Goal: Task Accomplishment & Management: Use online tool/utility

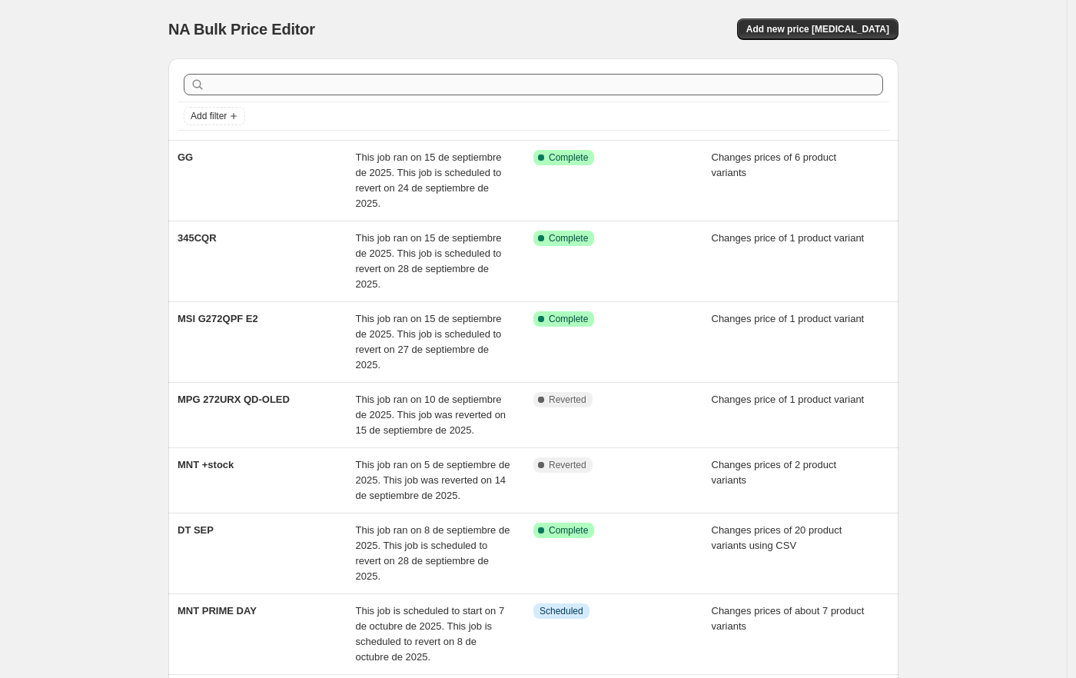
drag, startPoint x: 1069, startPoint y: 143, endPoint x: 879, endPoint y: 91, distance: 197.7
click at [1067, 143] on div "NA Bulk Price Editor. This page is ready NA Bulk Price Editor Add new price [ME…" at bounding box center [533, 511] width 1067 height 1022
click at [821, 34] on span "Add new price [MEDICAL_DATA]" at bounding box center [817, 29] width 143 height 12
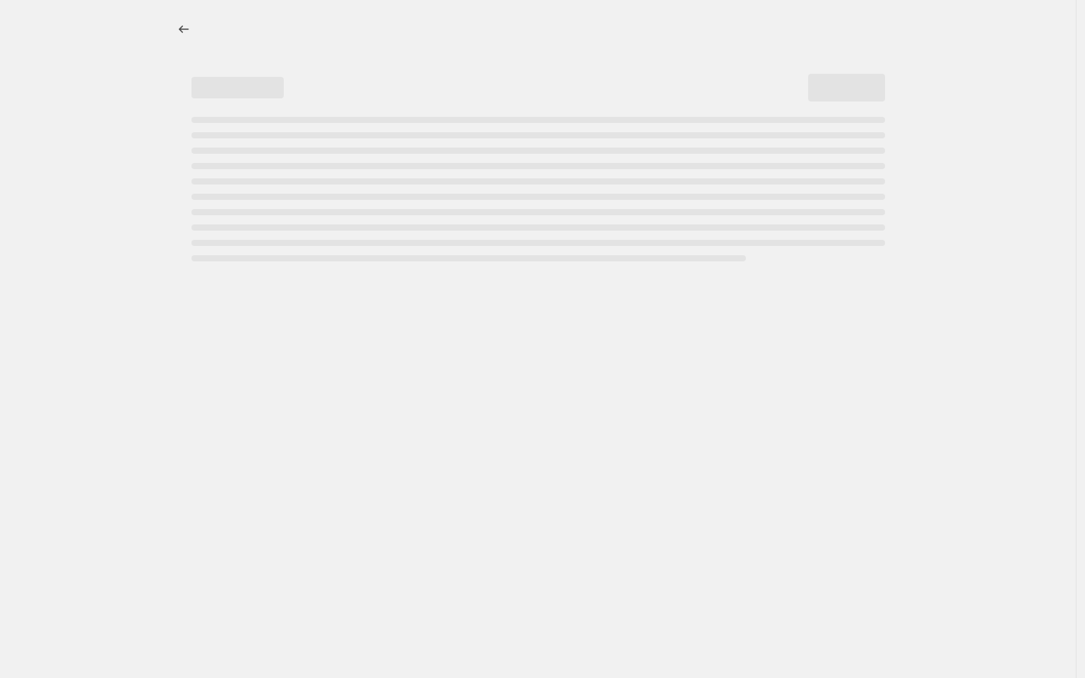
select select "percentage"
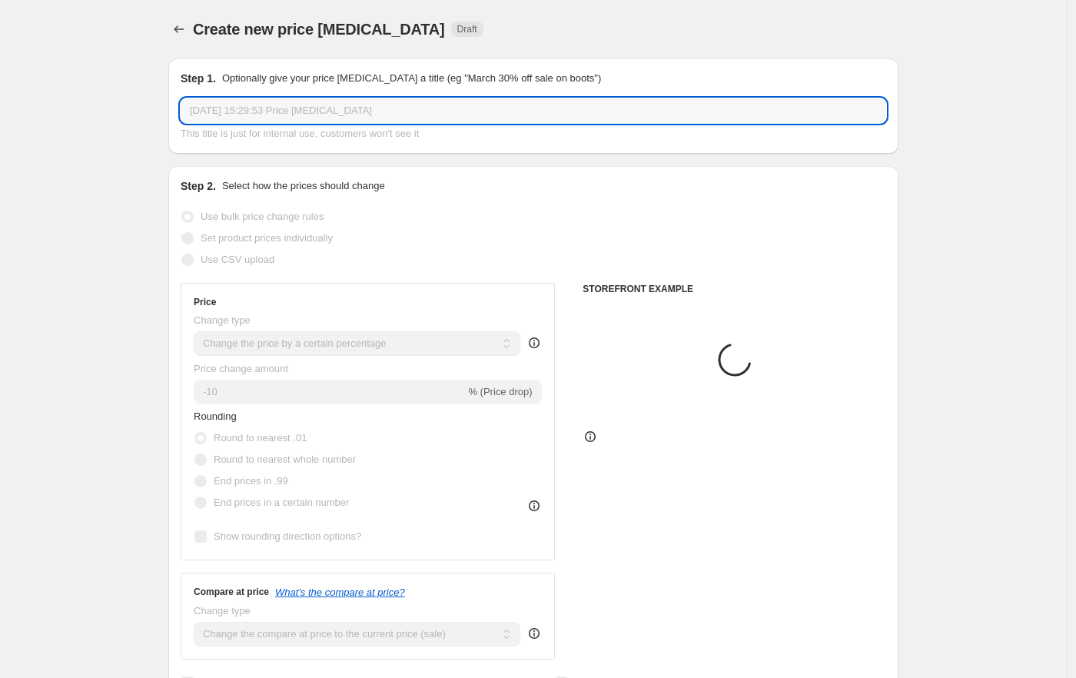
click at [287, 110] on input "[DATE] 15:29:53 Price [MEDICAL_DATA]" at bounding box center [534, 110] width 706 height 25
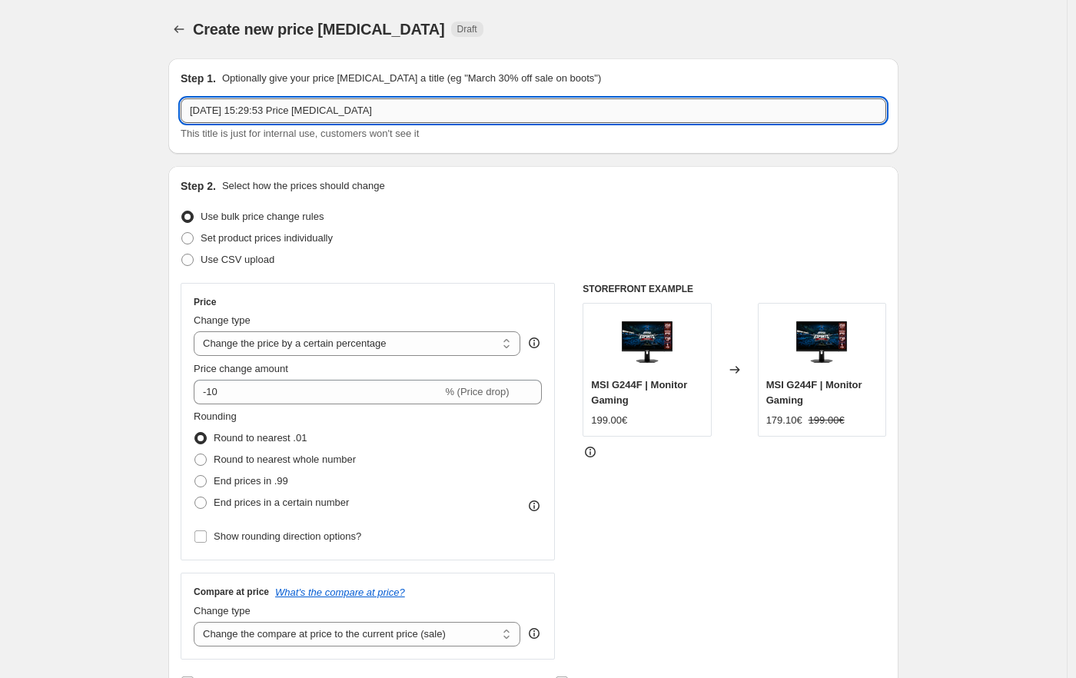
click at [287, 110] on input "[DATE] 15:29:53 Price [MEDICAL_DATA]" at bounding box center [534, 110] width 706 height 25
type input "n"
click at [245, 120] on input "NB" at bounding box center [534, 110] width 706 height 25
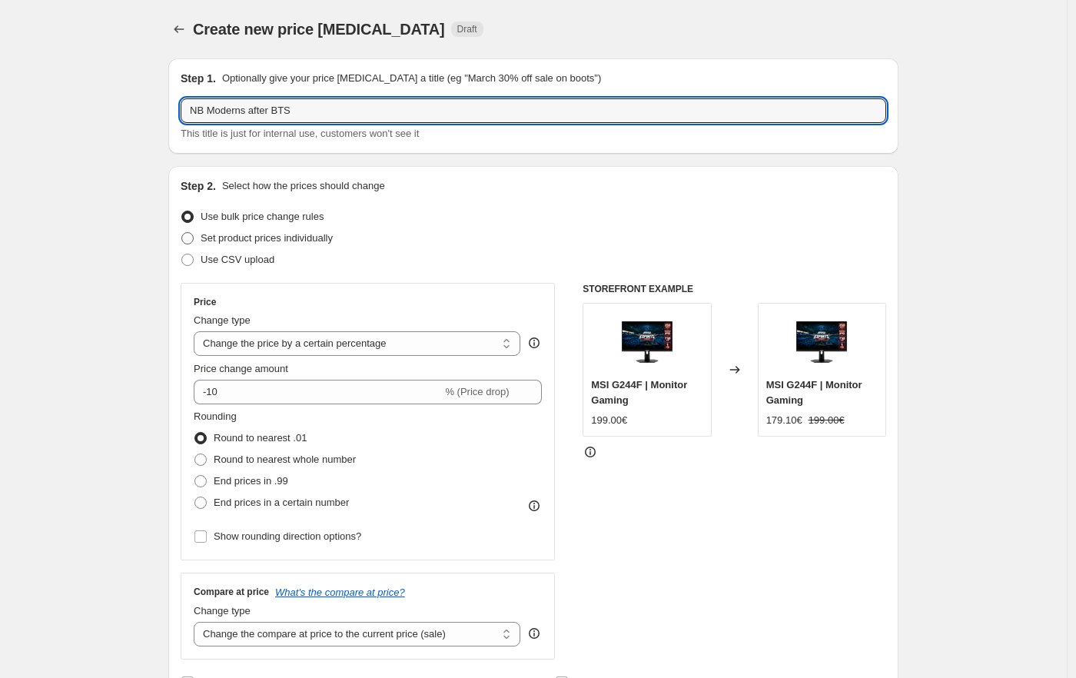
type input "NB Moderns after BTS"
click at [259, 233] on span "Set product prices individually" at bounding box center [267, 238] width 132 height 12
click at [182, 233] on input "Set product prices individually" at bounding box center [181, 232] width 1 height 1
radio input "true"
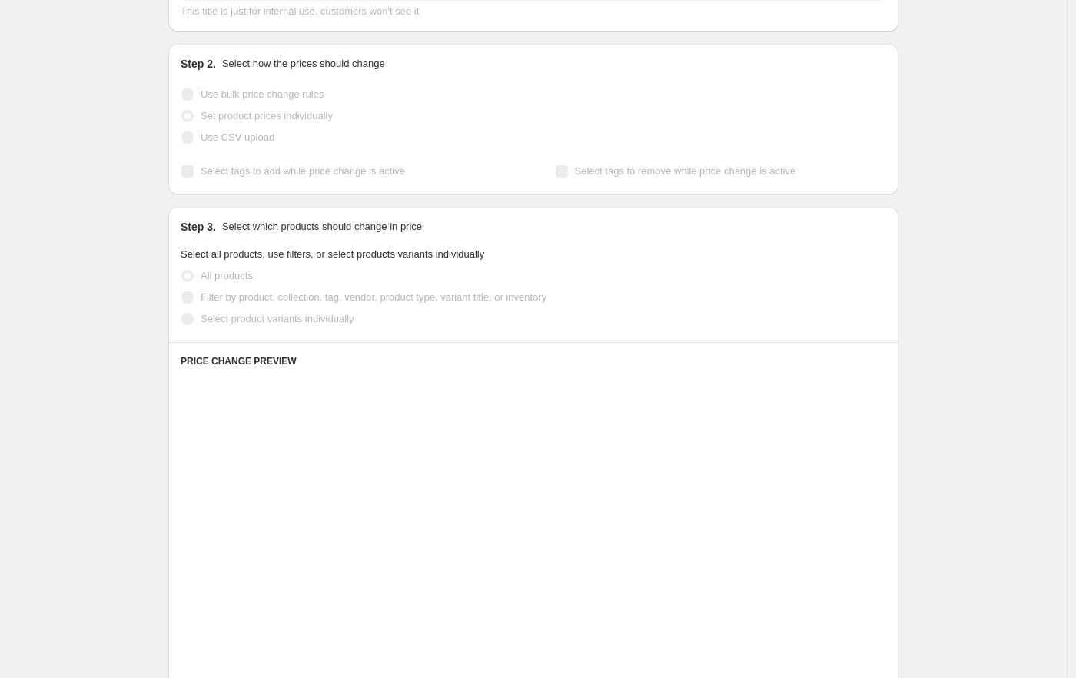
scroll to position [171, 0]
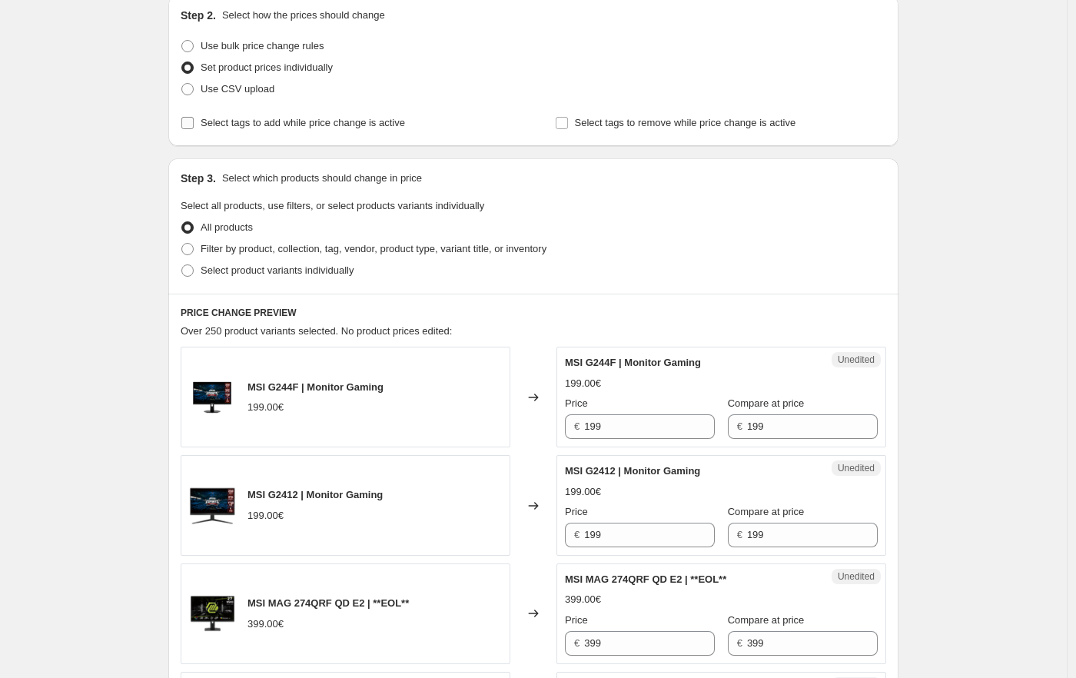
click at [271, 117] on span "Select tags to add while price change is active" at bounding box center [303, 123] width 204 height 12
click at [194, 117] on input "Select tags to add while price change is active" at bounding box center [187, 123] width 12 height 12
checkbox input "true"
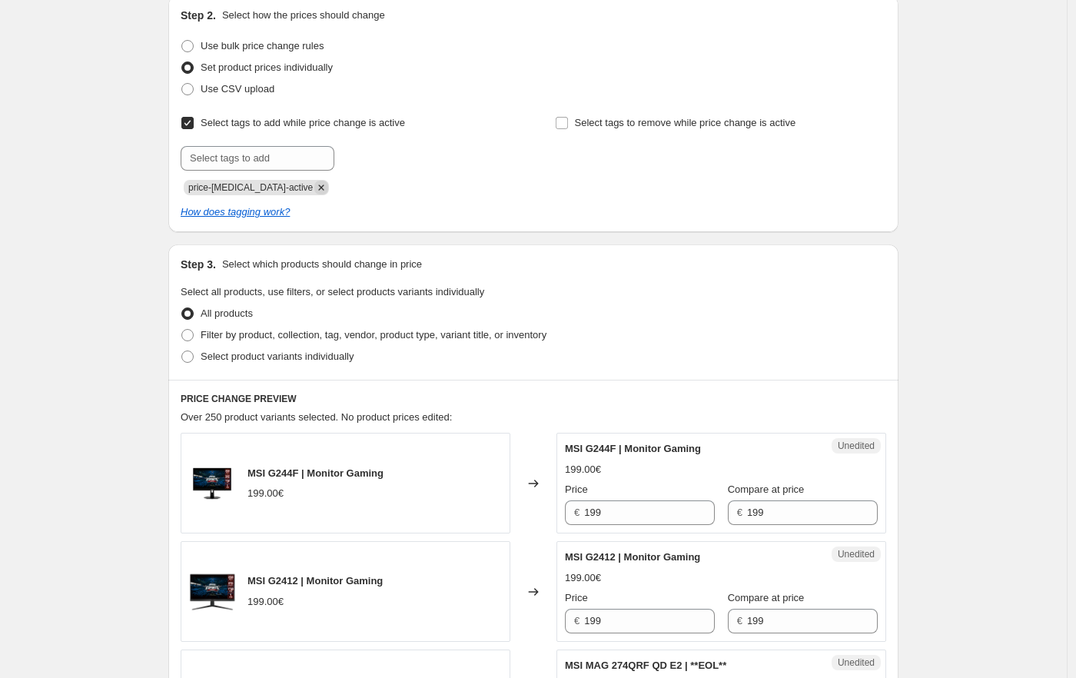
click at [319, 185] on icon "Remove price-change-job-active" at bounding box center [321, 186] width 5 height 5
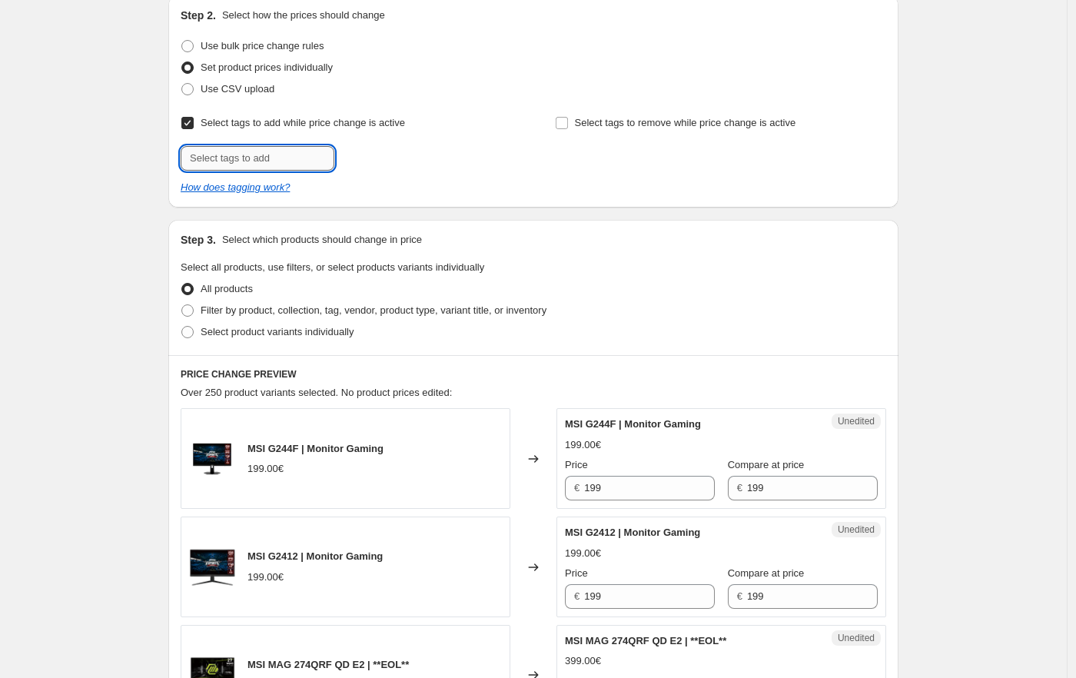
click at [281, 161] on input "text" at bounding box center [258, 158] width 154 height 25
type input "offer"
click at [272, 163] on input "offer" at bounding box center [258, 158] width 154 height 25
click at [271, 157] on input "offer" at bounding box center [258, 158] width 154 height 25
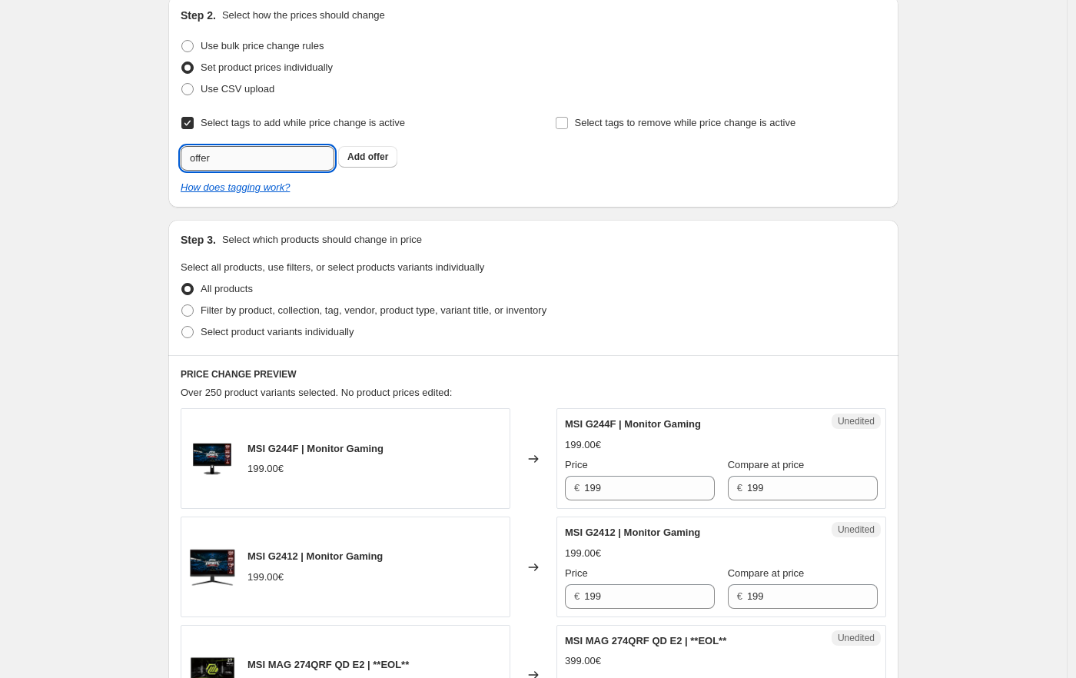
click at [271, 157] on input "offer" at bounding box center [258, 158] width 154 height 25
click at [277, 149] on input "offer" at bounding box center [258, 158] width 154 height 25
click at [276, 149] on input "offer" at bounding box center [258, 158] width 154 height 25
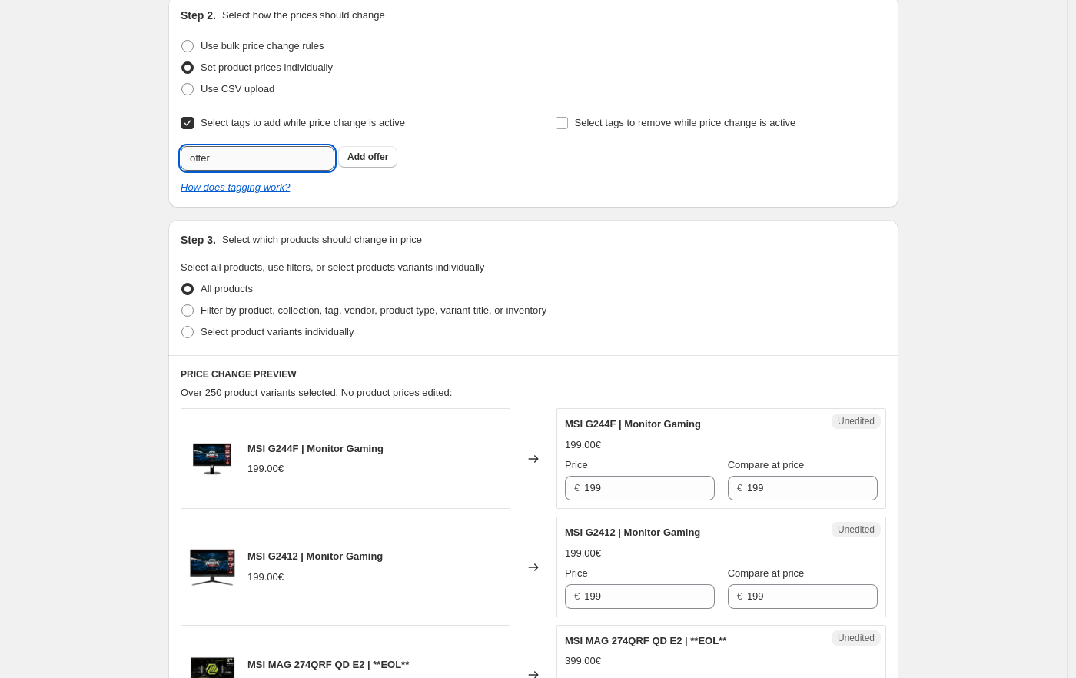
click at [276, 149] on input "offer" at bounding box center [258, 158] width 154 height 25
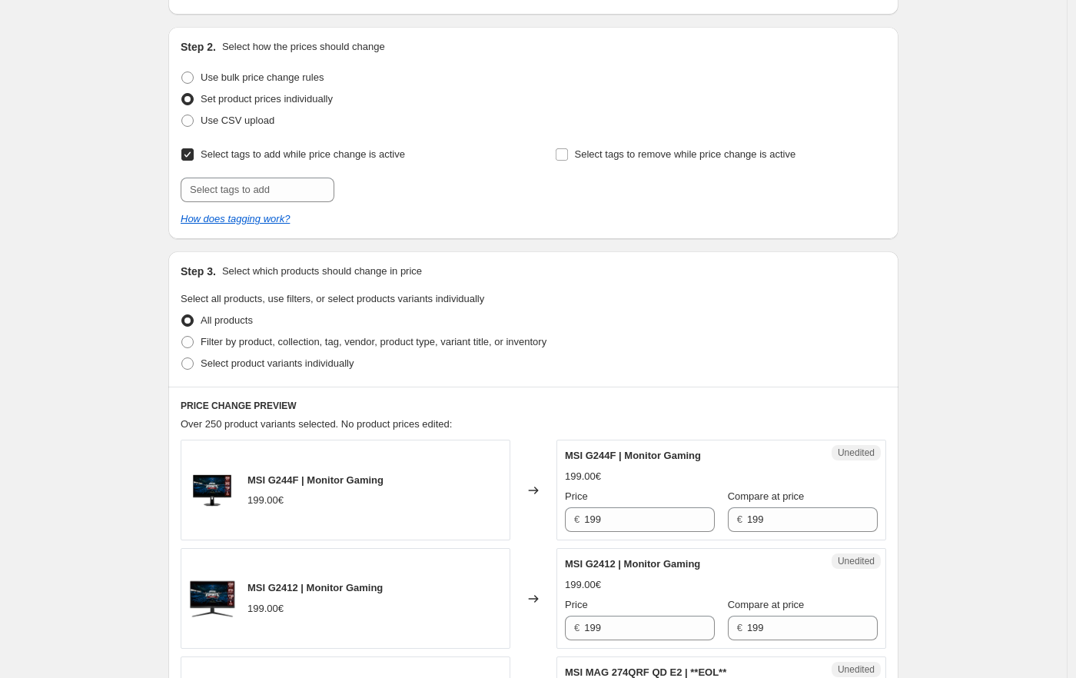
scroll to position [0, 0]
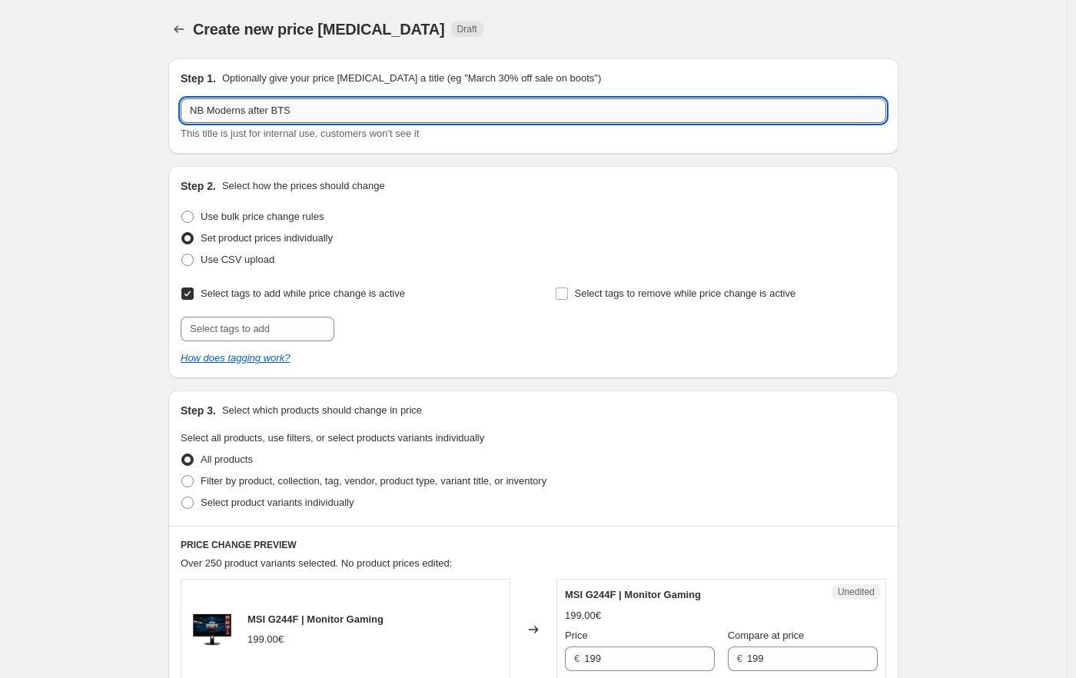
click at [286, 106] on input "NB Moderns after BTS" at bounding box center [534, 110] width 706 height 25
click at [351, 115] on input "NB Moderns after BTS" at bounding box center [534, 110] width 706 height 25
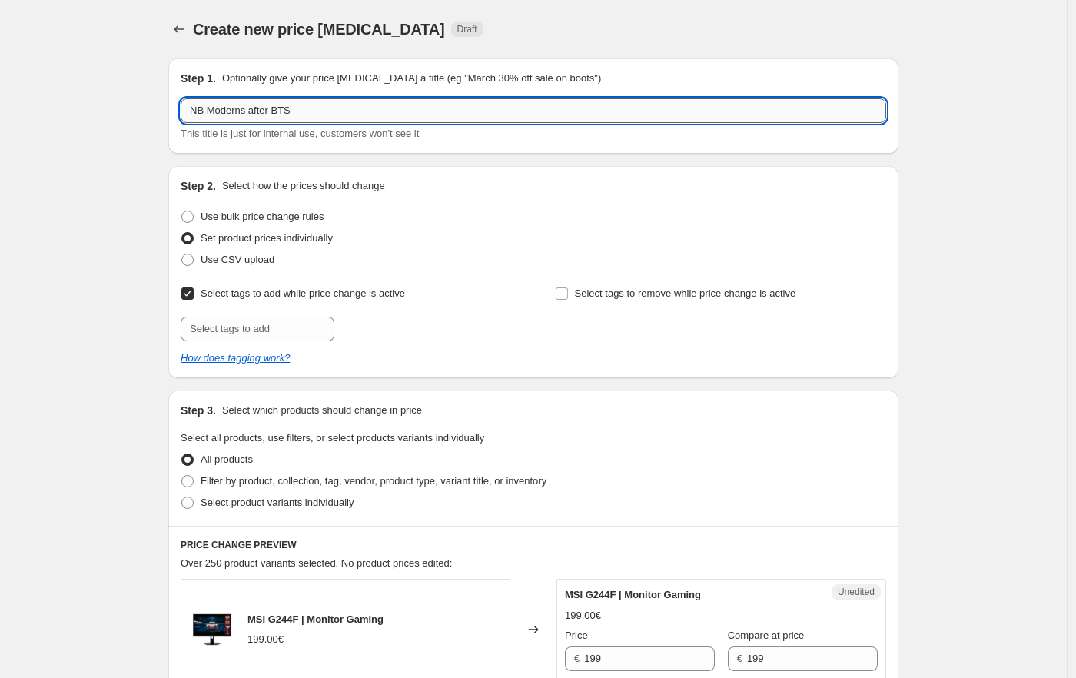
click at [238, 110] on input "NB Moderns after BTS" at bounding box center [534, 110] width 706 height 25
click at [237, 111] on input "NB Moderns after BTS" at bounding box center [534, 110] width 706 height 25
paste input "Modern 15 F1MG-204E"
type input "Modern 15 F1MG-204ES"
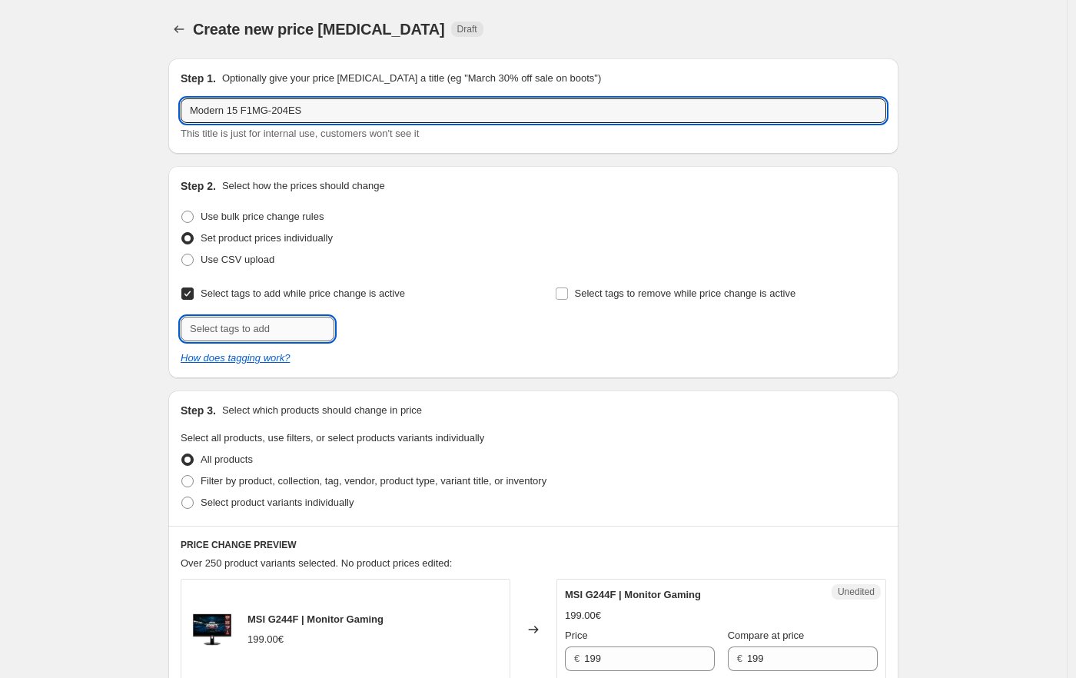
click at [264, 321] on input "text" at bounding box center [258, 329] width 154 height 25
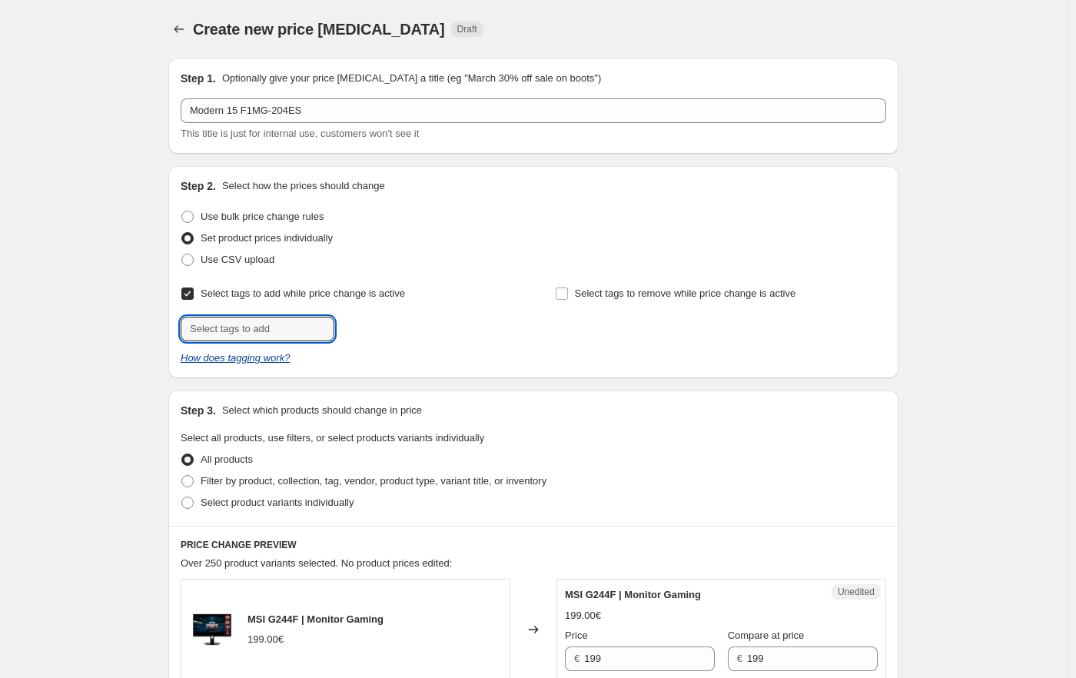
type input "offer"
click at [370, 321] on span "Add offer" at bounding box center [367, 327] width 41 height 12
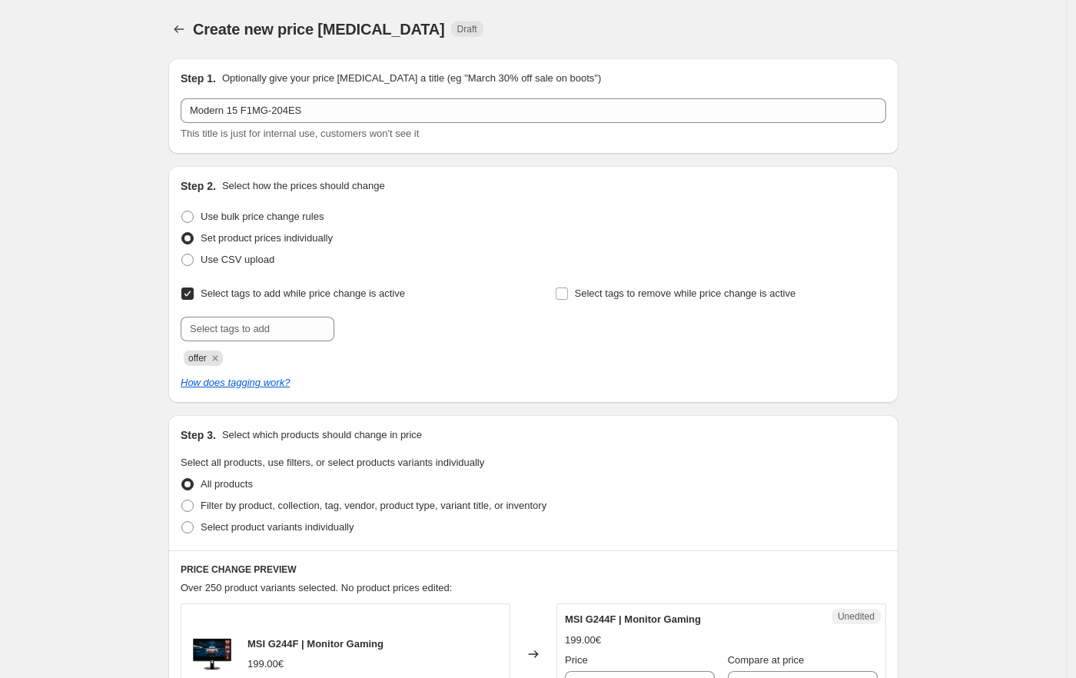
drag, startPoint x: 1001, startPoint y: 354, endPoint x: 949, endPoint y: 323, distance: 60.6
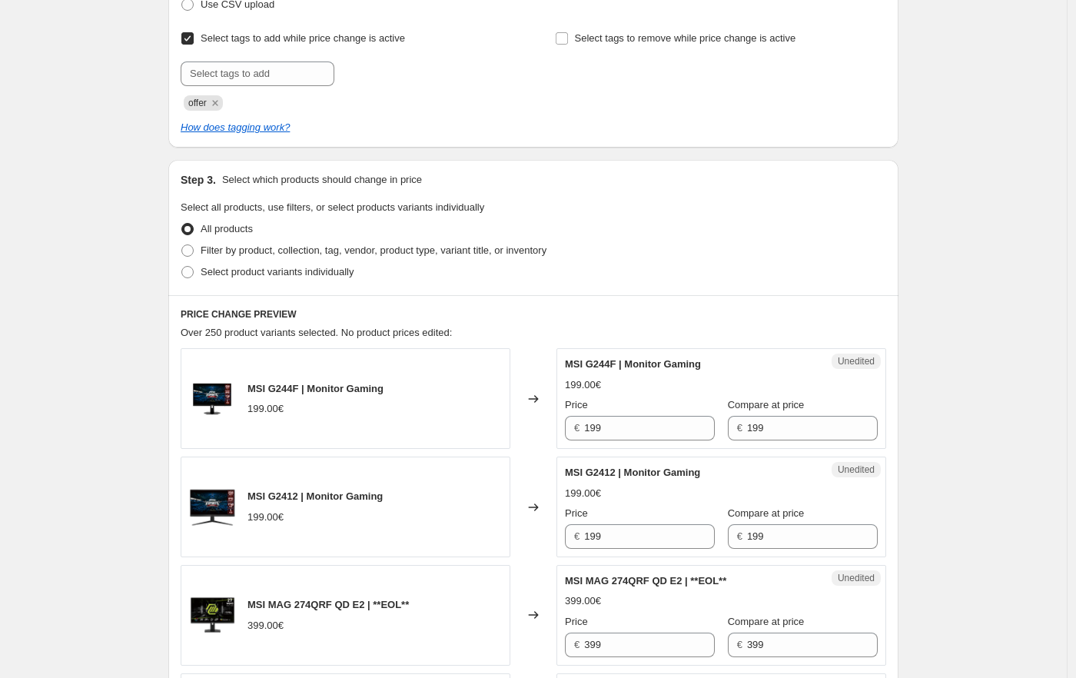
scroll to position [256, 0]
drag, startPoint x: 970, startPoint y: 194, endPoint x: 957, endPoint y: 191, distance: 13.3
click at [296, 248] on span "Filter by product, collection, tag, vendor, product type, variant title, or inv…" at bounding box center [374, 250] width 346 height 12
click at [182, 244] on input "Filter by product, collection, tag, vendor, product type, variant title, or inv…" at bounding box center [181, 244] width 1 height 1
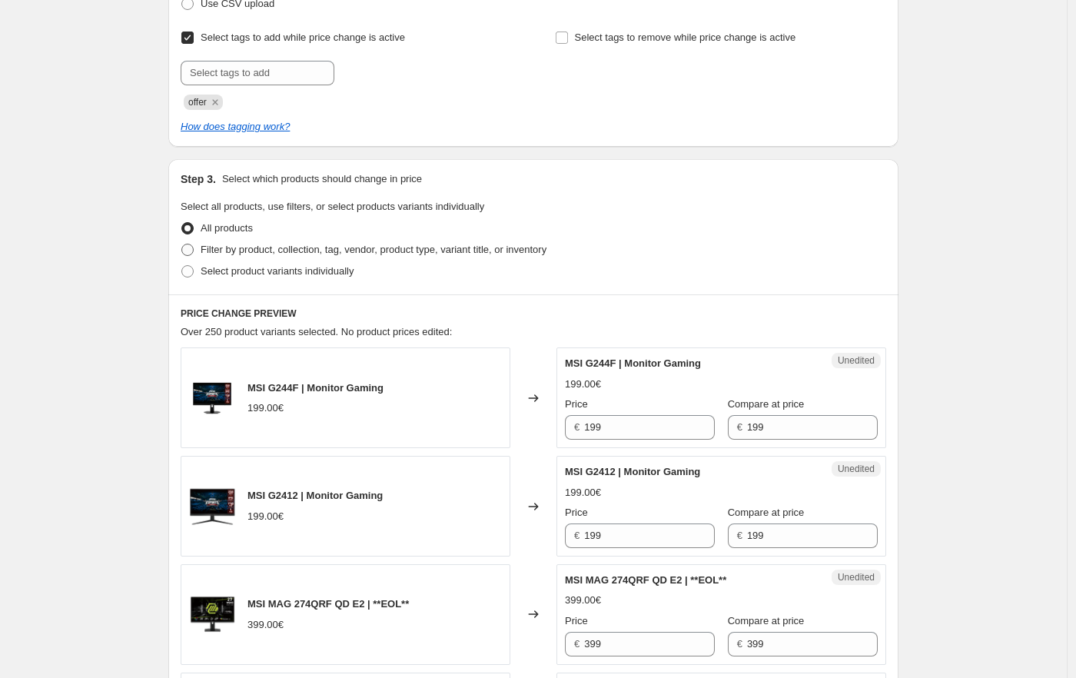
radio input "true"
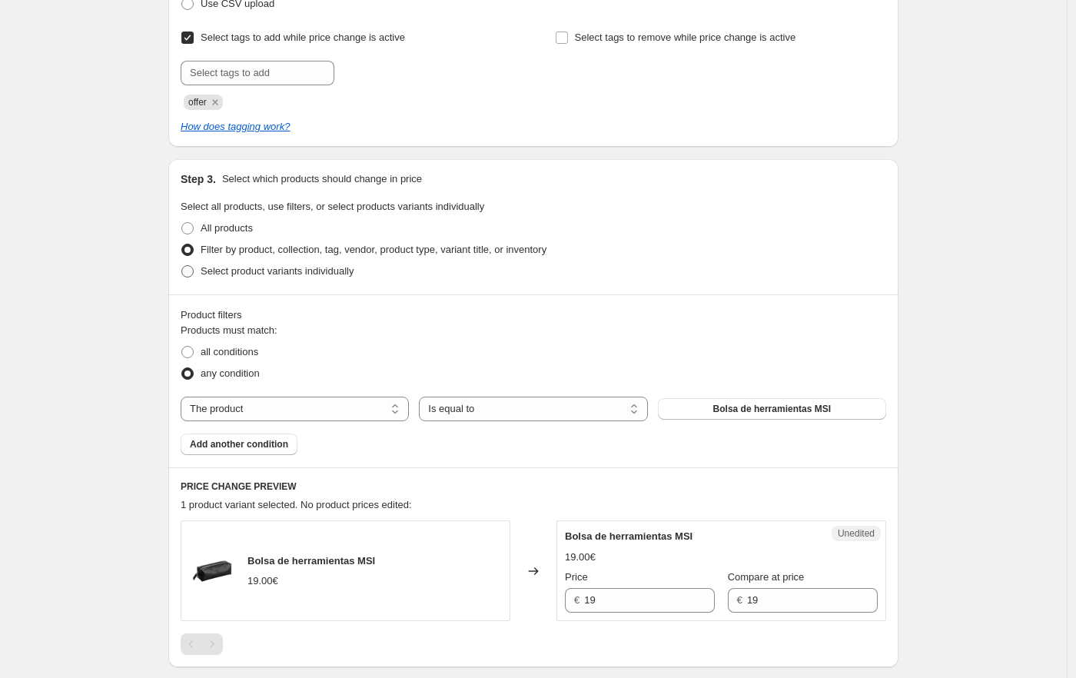
click at [291, 271] on span "Select product variants individually" at bounding box center [277, 271] width 153 height 12
click at [182, 266] on input "Select product variants individually" at bounding box center [181, 265] width 1 height 1
radio input "true"
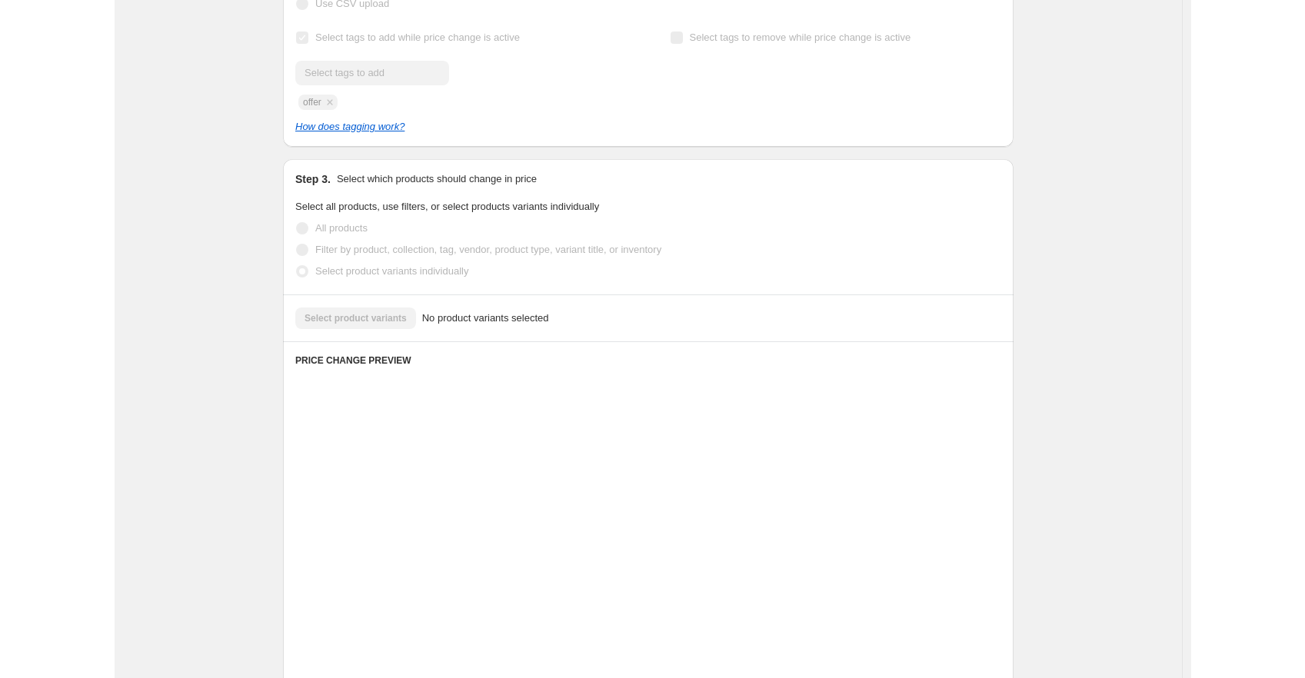
scroll to position [214, 0]
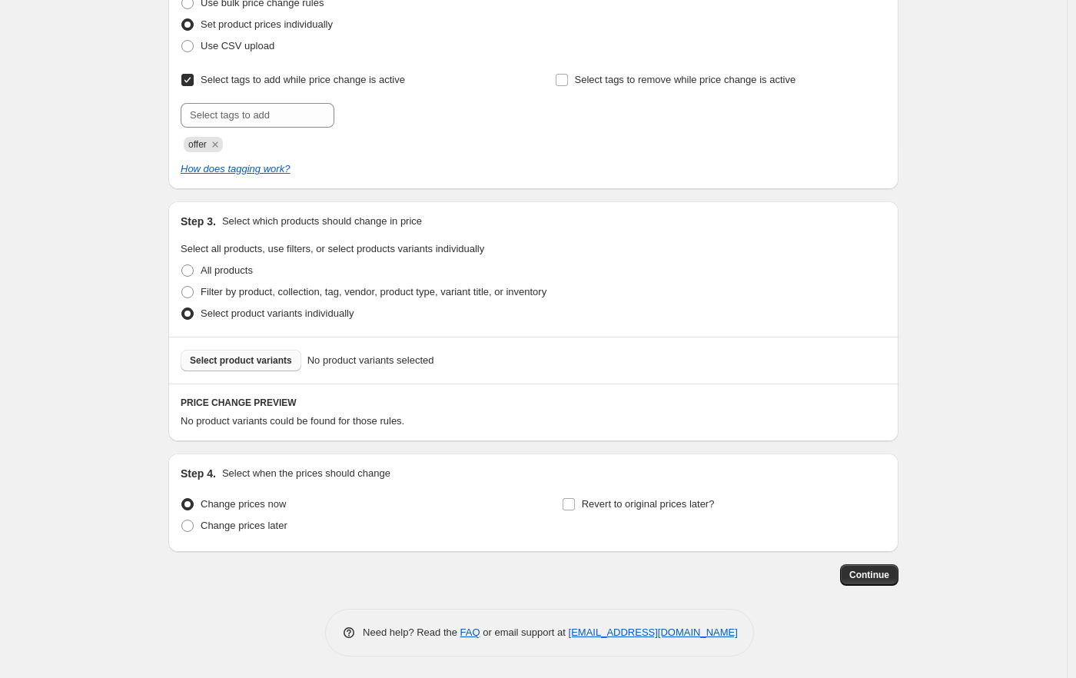
click at [252, 354] on button "Select product variants" at bounding box center [241, 361] width 121 height 22
drag, startPoint x: 1036, startPoint y: 86, endPoint x: 859, endPoint y: 18, distance: 189.3
click at [1035, 85] on div "Create new price [MEDICAL_DATA]. This page is ready Create new price [MEDICAL_D…" at bounding box center [533, 232] width 1067 height 893
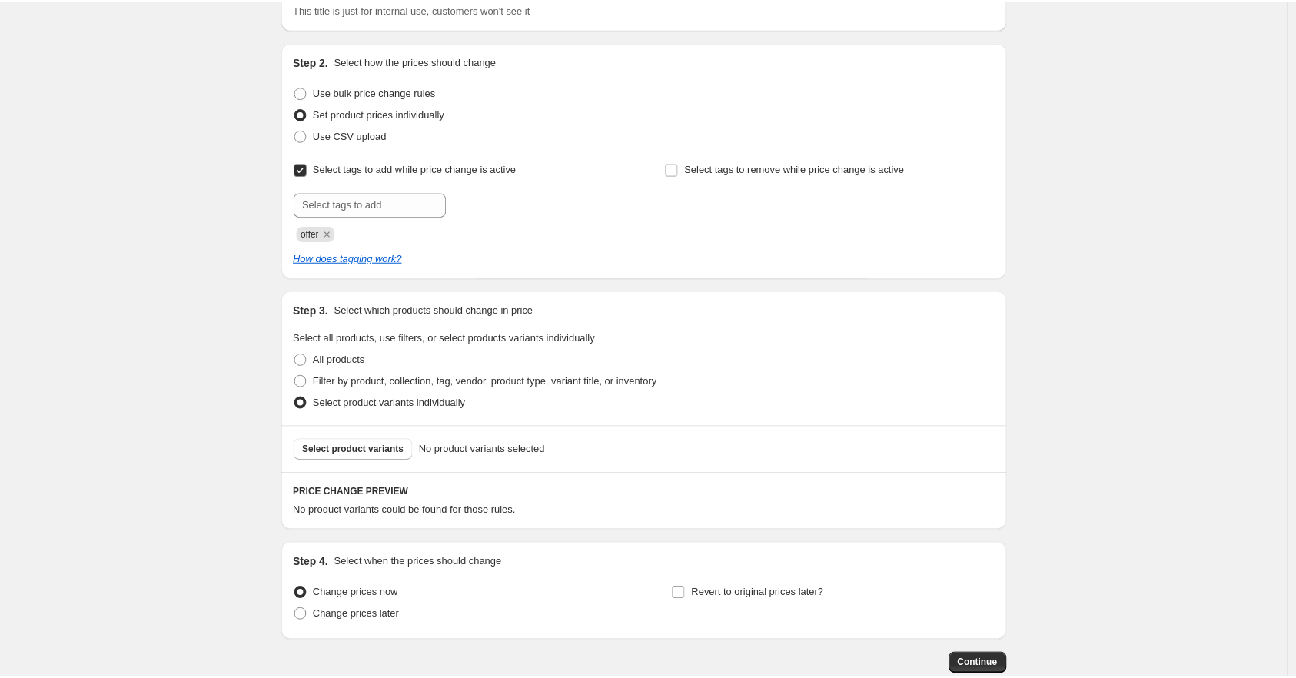
scroll to position [43, 0]
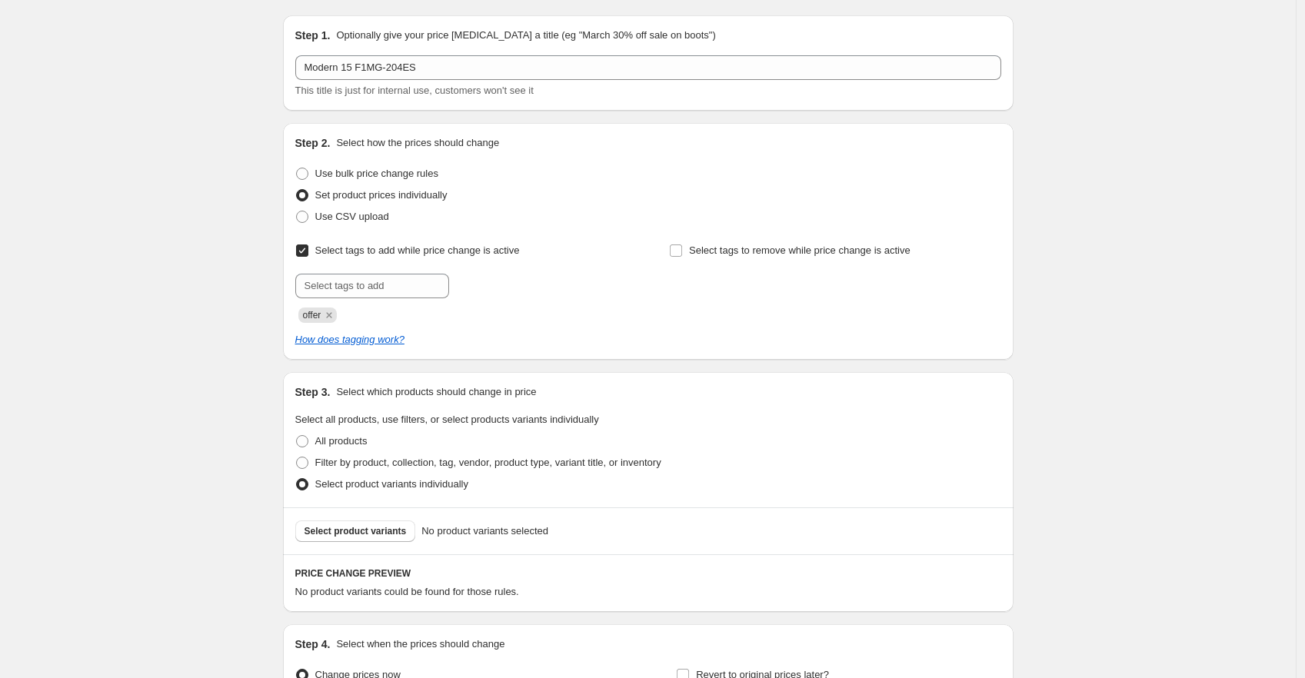
drag, startPoint x: 1120, startPoint y: 220, endPoint x: 860, endPoint y: 201, distance: 260.5
click at [1084, 218] on div "Create new price [MEDICAL_DATA]. This page is ready Create new price [MEDICAL_D…" at bounding box center [647, 403] width 1295 height 893
click at [376, 530] on span "Select product variants" at bounding box center [355, 531] width 102 height 12
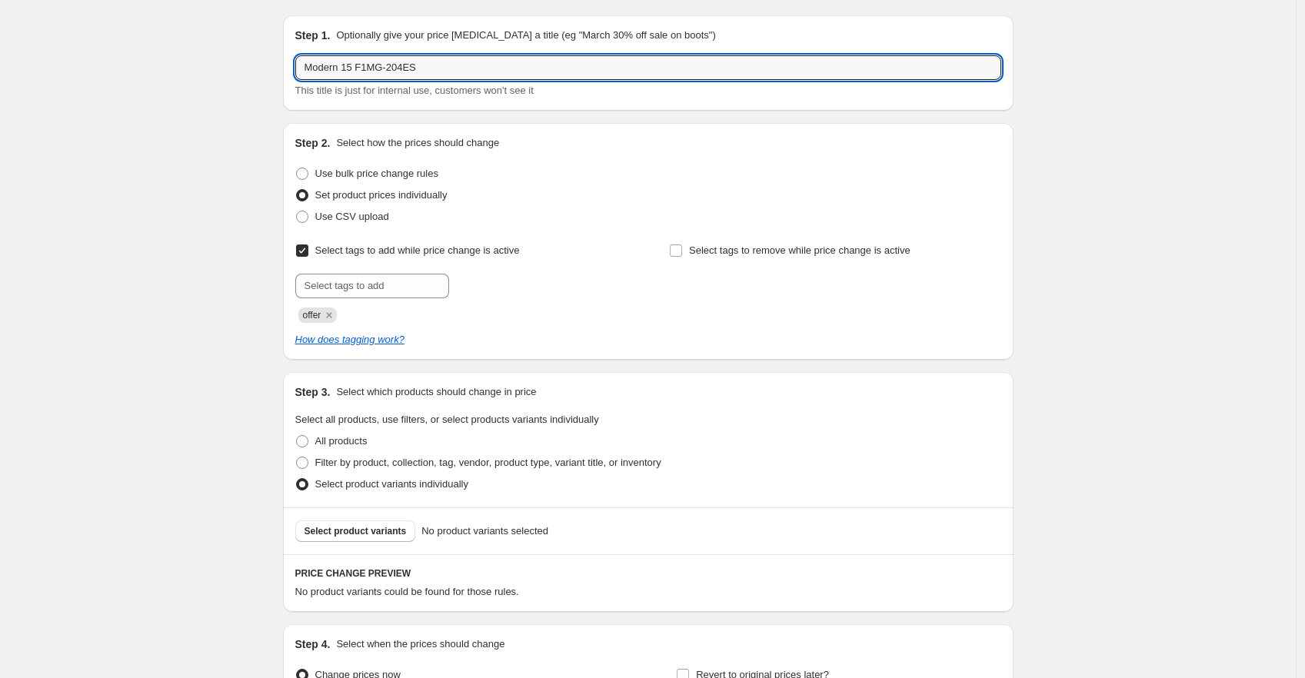
drag, startPoint x: 453, startPoint y: 68, endPoint x: 69, endPoint y: 61, distance: 383.6
click at [69, 61] on div "Create new price [MEDICAL_DATA]. This page is ready Create new price [MEDICAL_D…" at bounding box center [647, 403] width 1295 height 893
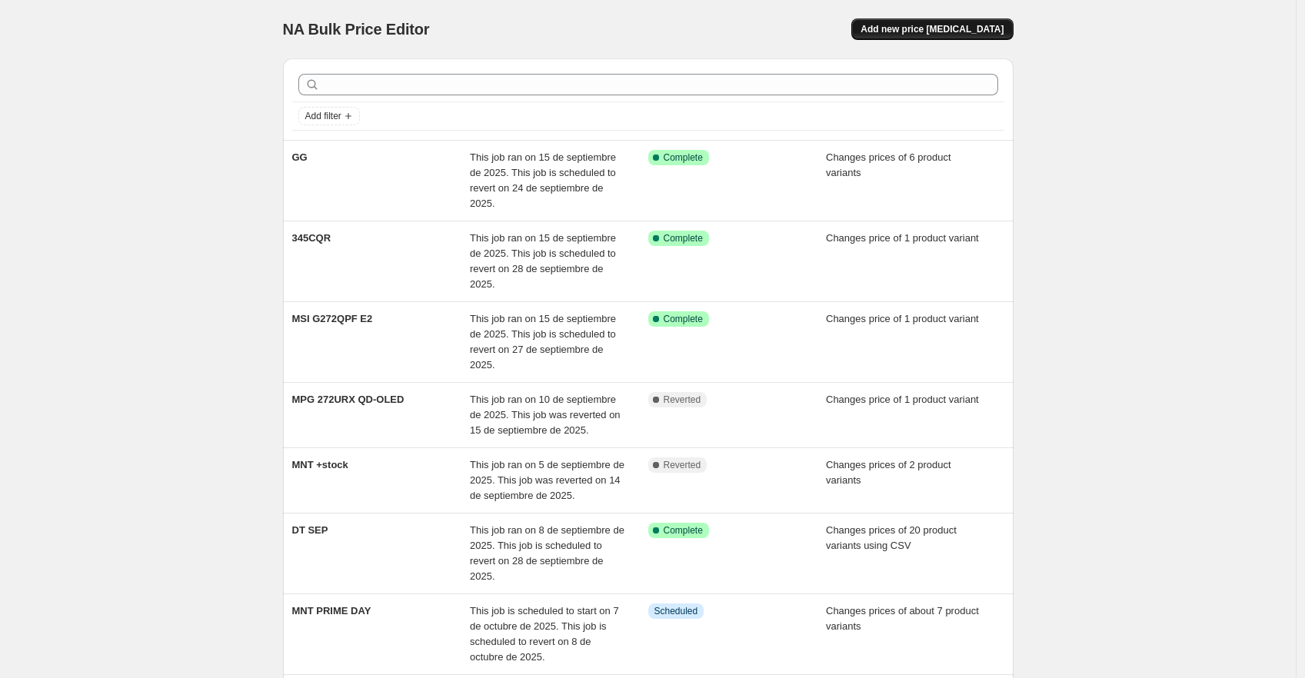
click at [978, 36] on button "Add new price [MEDICAL_DATA]" at bounding box center [931, 29] width 161 height 22
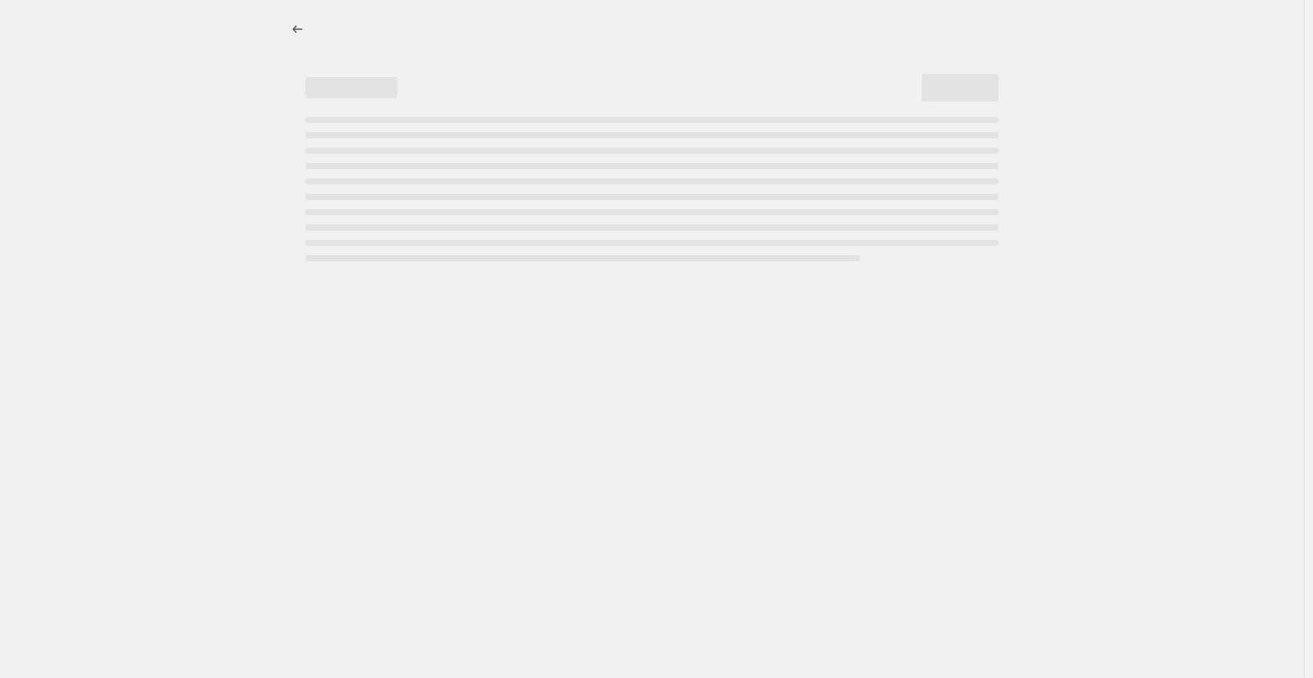
select select "percentage"
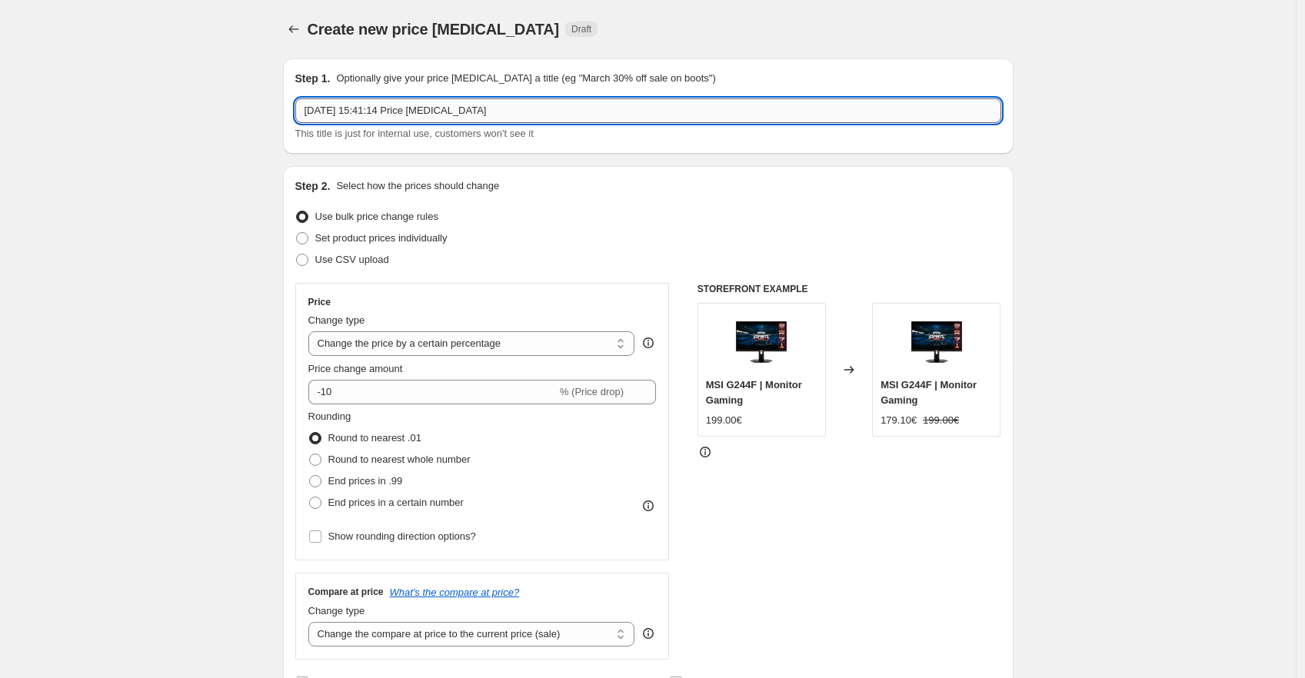
click at [357, 106] on input "23 sept 2025, 15:41:14 Price change job" at bounding box center [648, 110] width 706 height 25
drag, startPoint x: 357, startPoint y: 106, endPoint x: 410, endPoint y: 81, distance: 58.5
click at [356, 106] on input "23 sept 2025, 15:41:14 Price change job" at bounding box center [648, 110] width 706 height 25
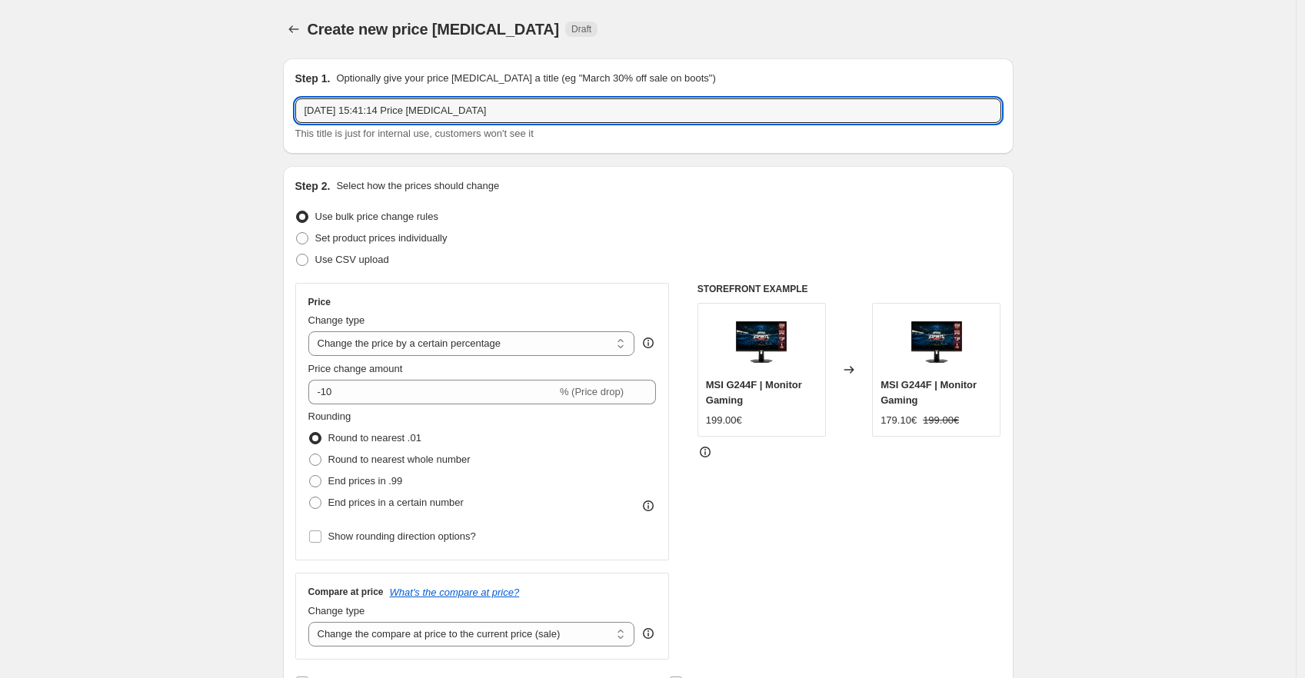
paste input "Modern 15 F1MG-204ES"
type input "Modern 15 F1MG-204ES"
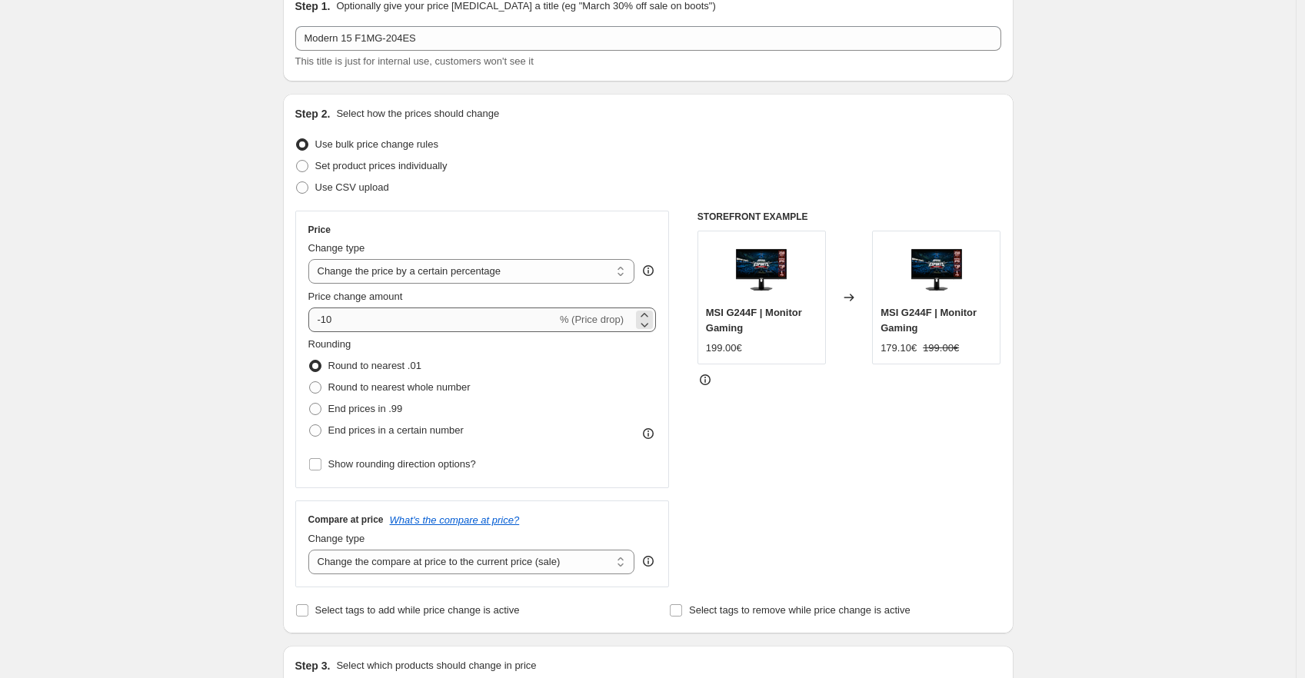
scroll to position [171, 0]
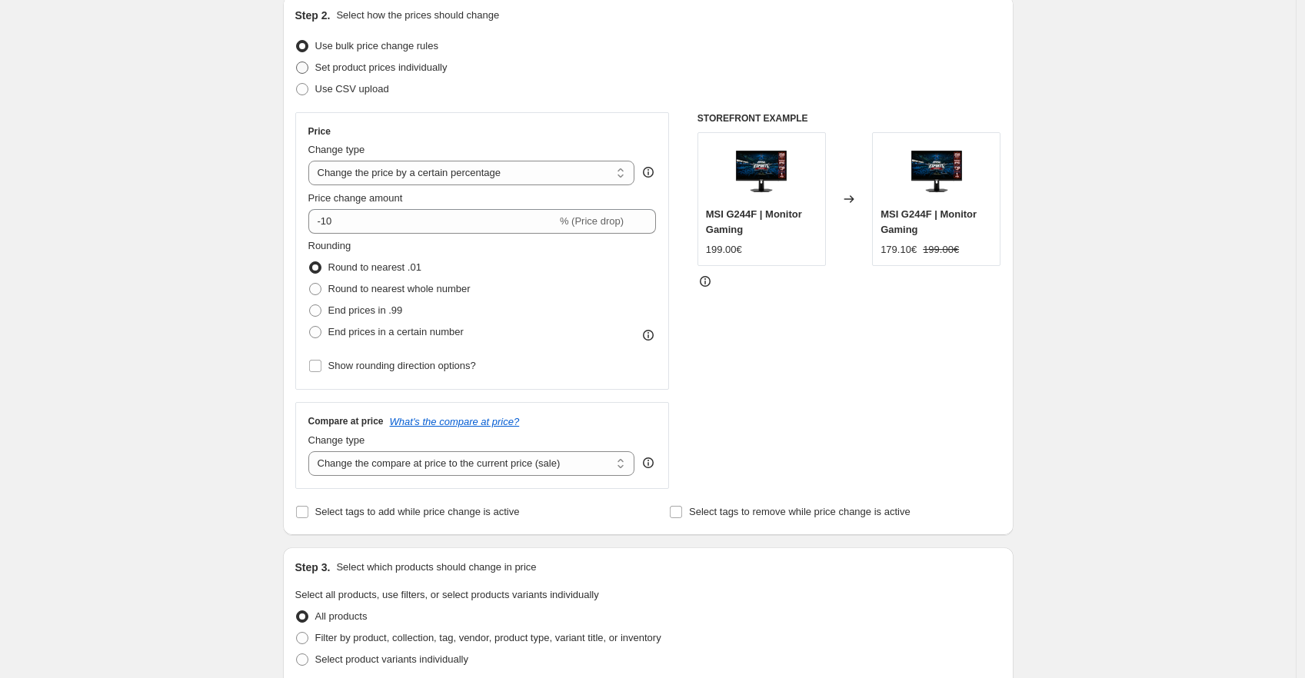
click at [402, 70] on span "Set product prices individually" at bounding box center [381, 67] width 132 height 12
click at [297, 62] on input "Set product prices individually" at bounding box center [296, 61] width 1 height 1
radio input "true"
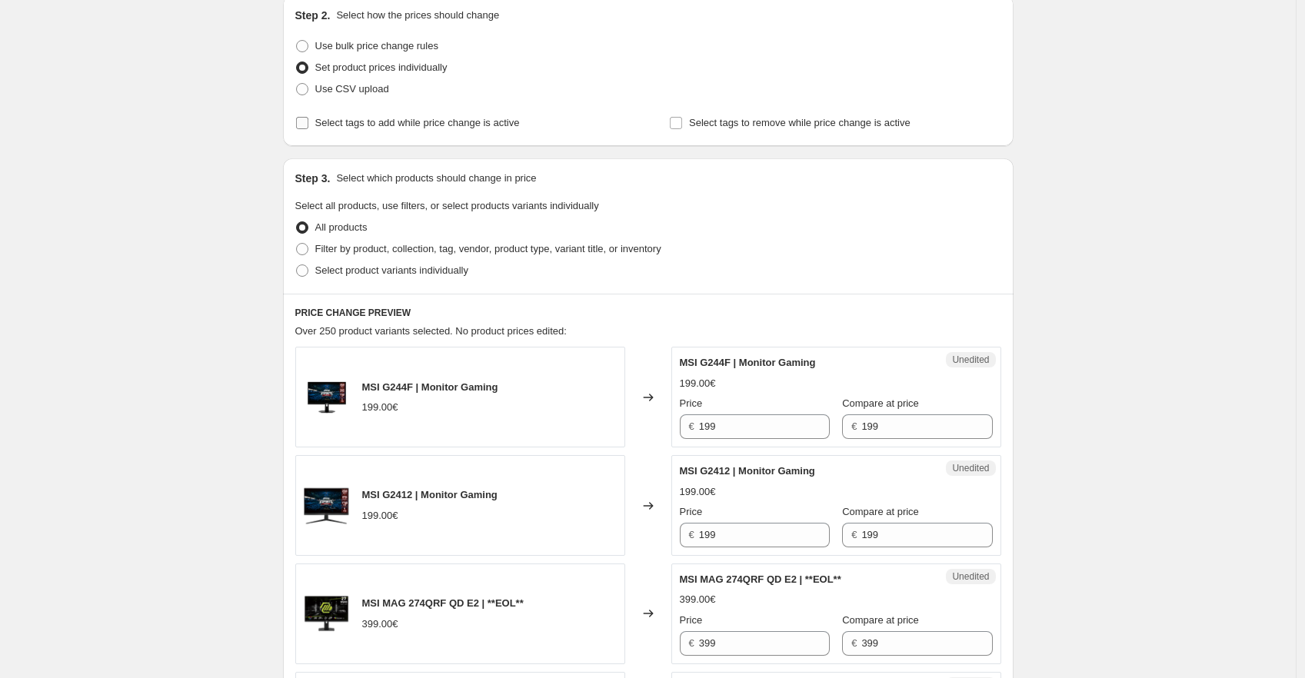
click at [348, 119] on span "Select tags to add while price change is active" at bounding box center [417, 123] width 204 height 12
click at [308, 119] on input "Select tags to add while price change is active" at bounding box center [302, 123] width 12 height 12
checkbox input "true"
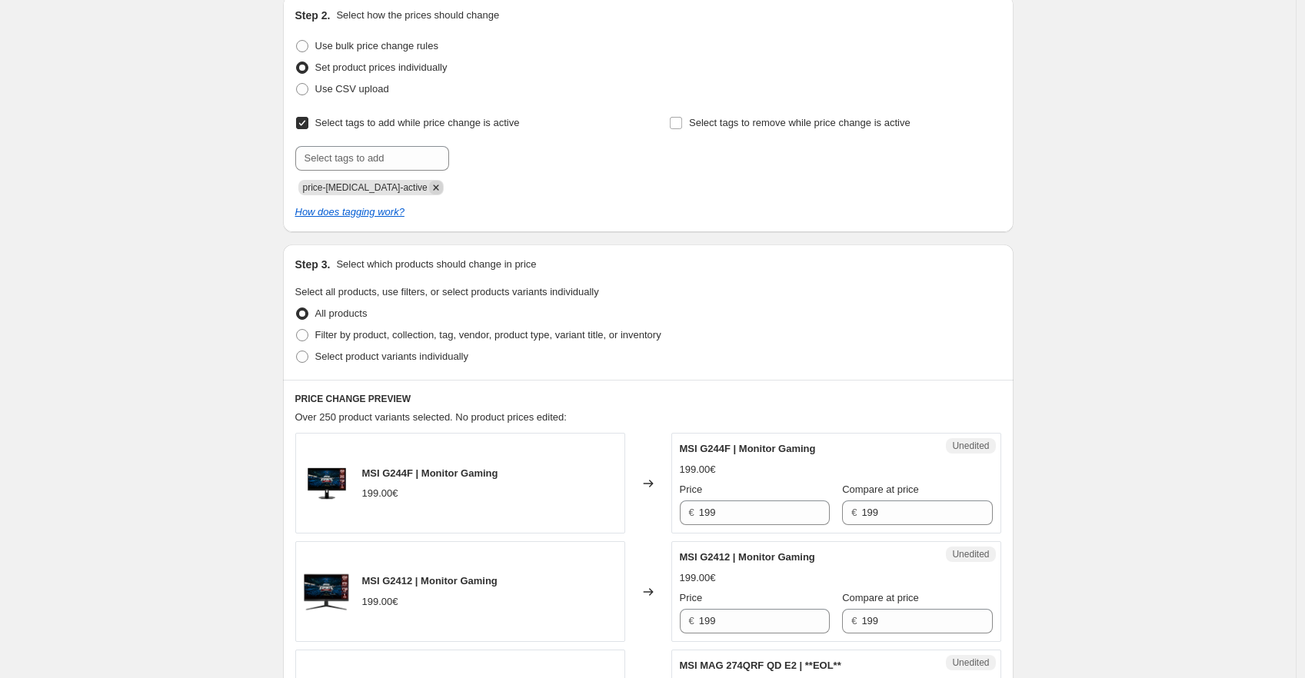
click at [433, 184] on icon "Remove price-change-job-active" at bounding box center [435, 186] width 5 height 5
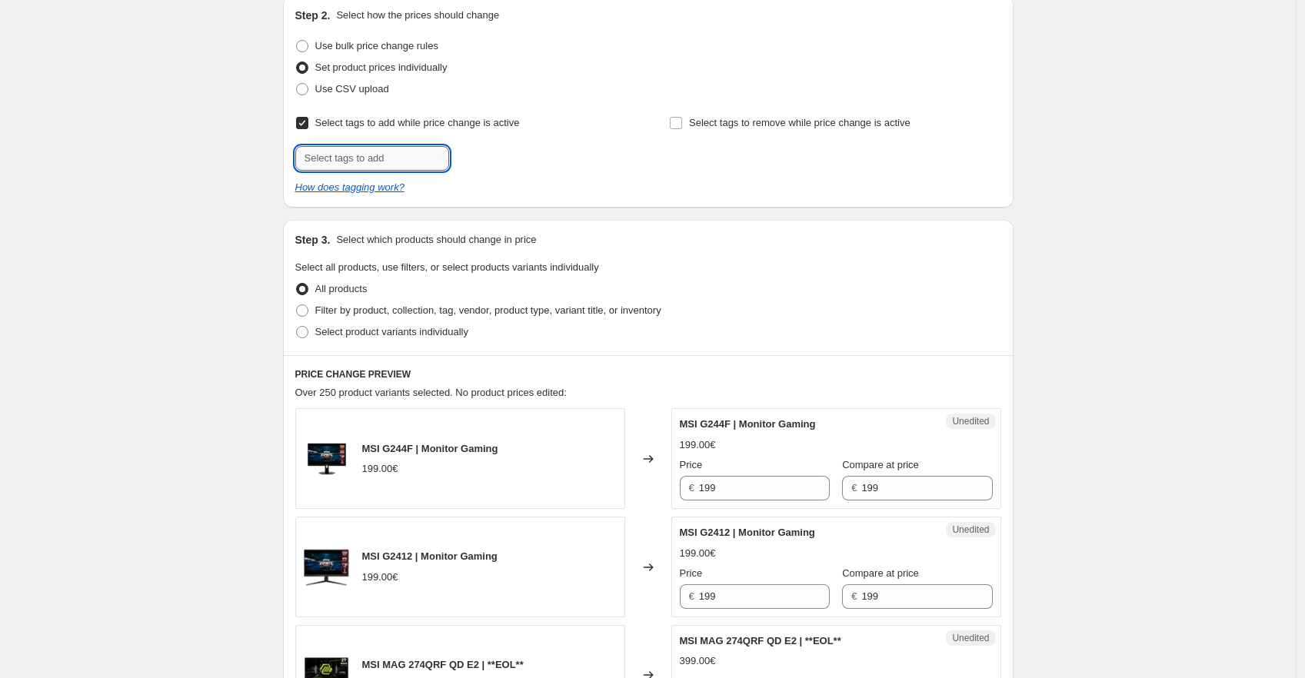
click at [387, 153] on input "text" at bounding box center [372, 158] width 154 height 25
type input "offer"
click at [479, 155] on b "Add" at bounding box center [471, 156] width 18 height 11
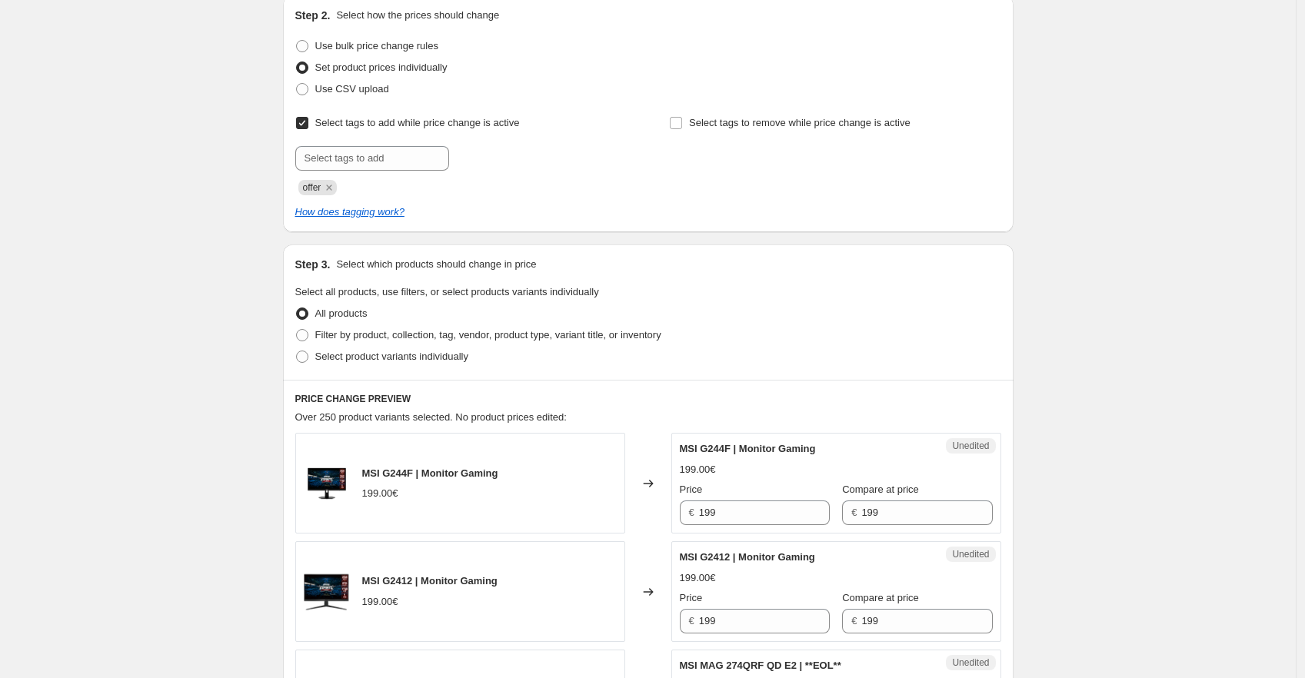
drag, startPoint x: 156, startPoint y: 304, endPoint x: 184, endPoint y: 317, distance: 31.6
drag, startPoint x: 370, startPoint y: 355, endPoint x: 391, endPoint y: 354, distance: 20.8
click at [371, 355] on span "Select product variants individually" at bounding box center [391, 357] width 153 height 12
click at [297, 351] on input "Select product variants individually" at bounding box center [296, 351] width 1 height 1
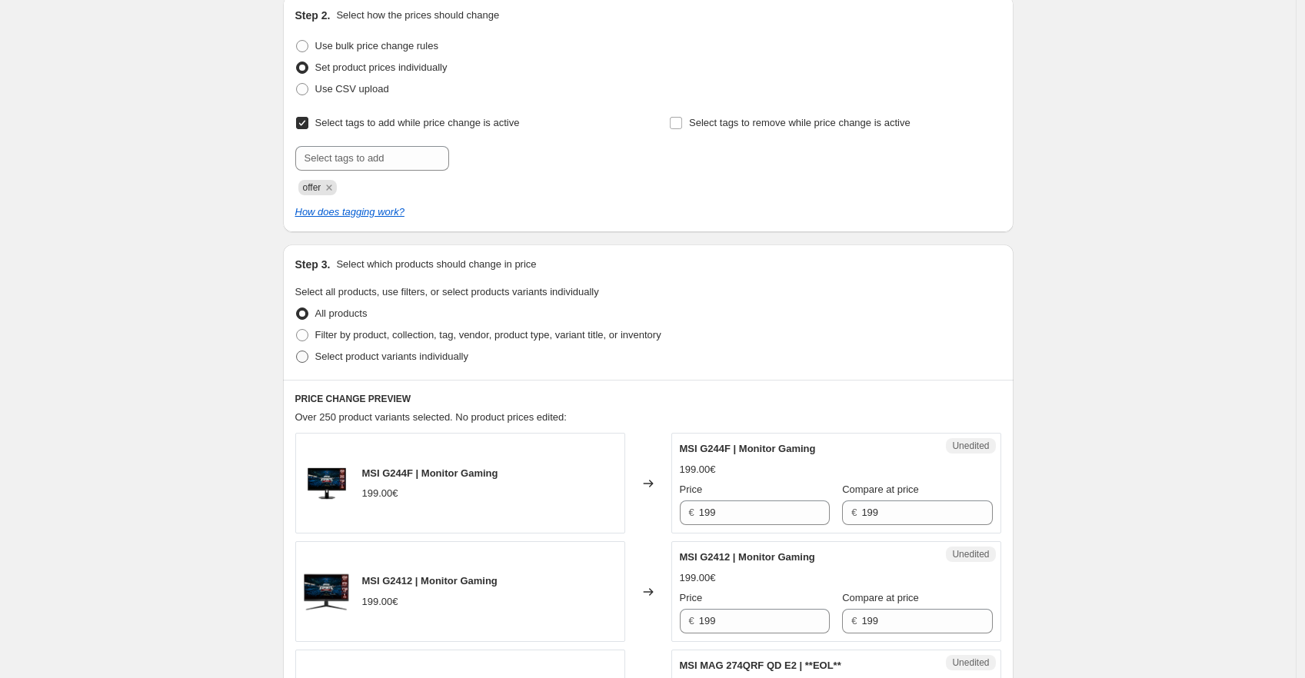
radio input "true"
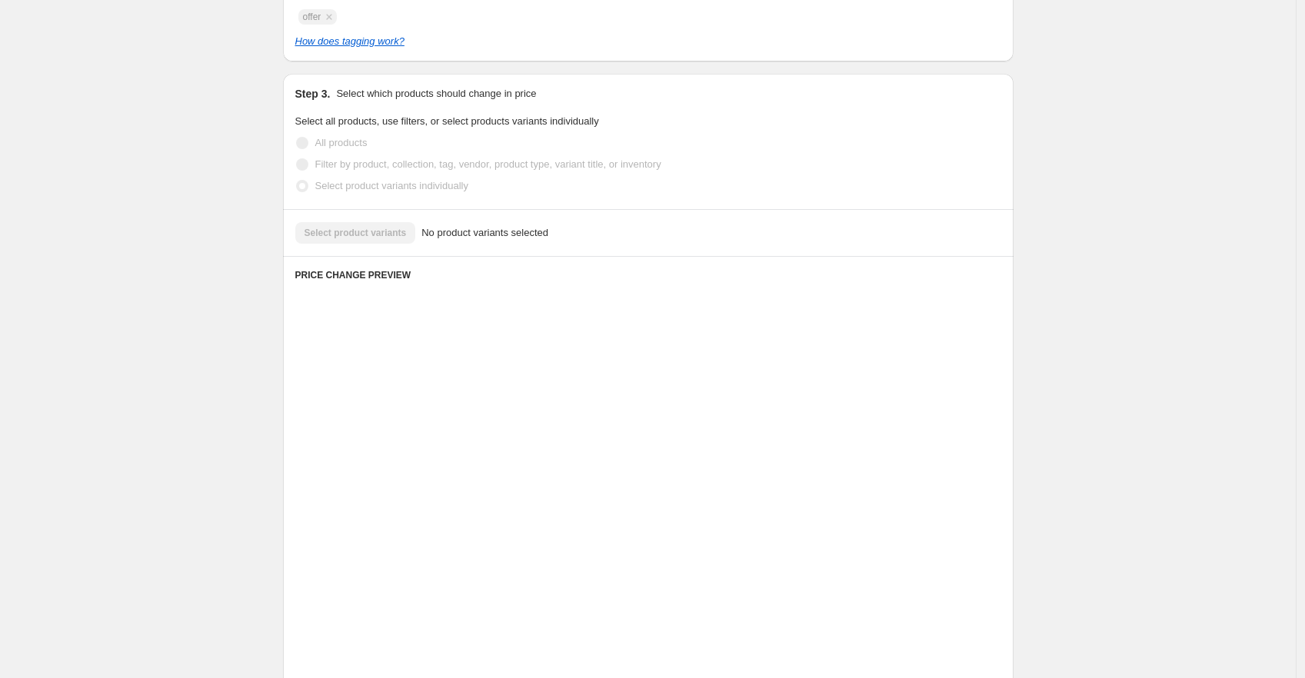
scroll to position [214, 0]
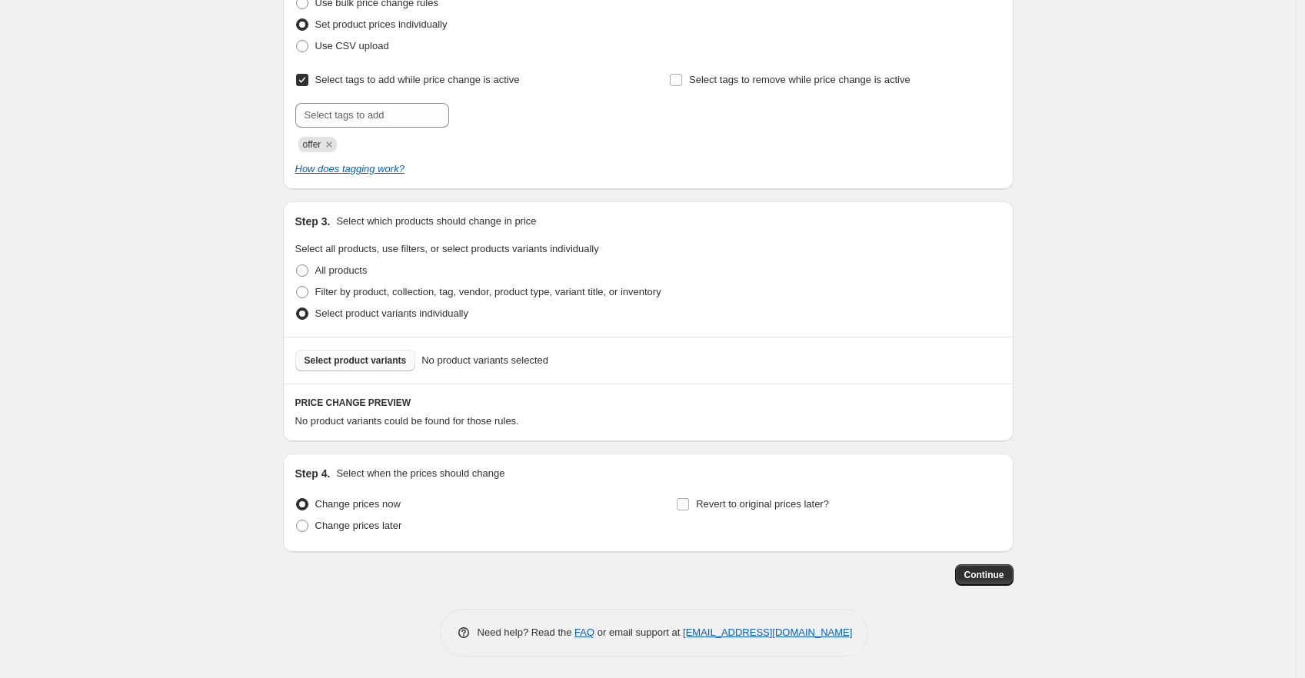
click at [371, 359] on span "Select product variants" at bounding box center [355, 360] width 102 height 12
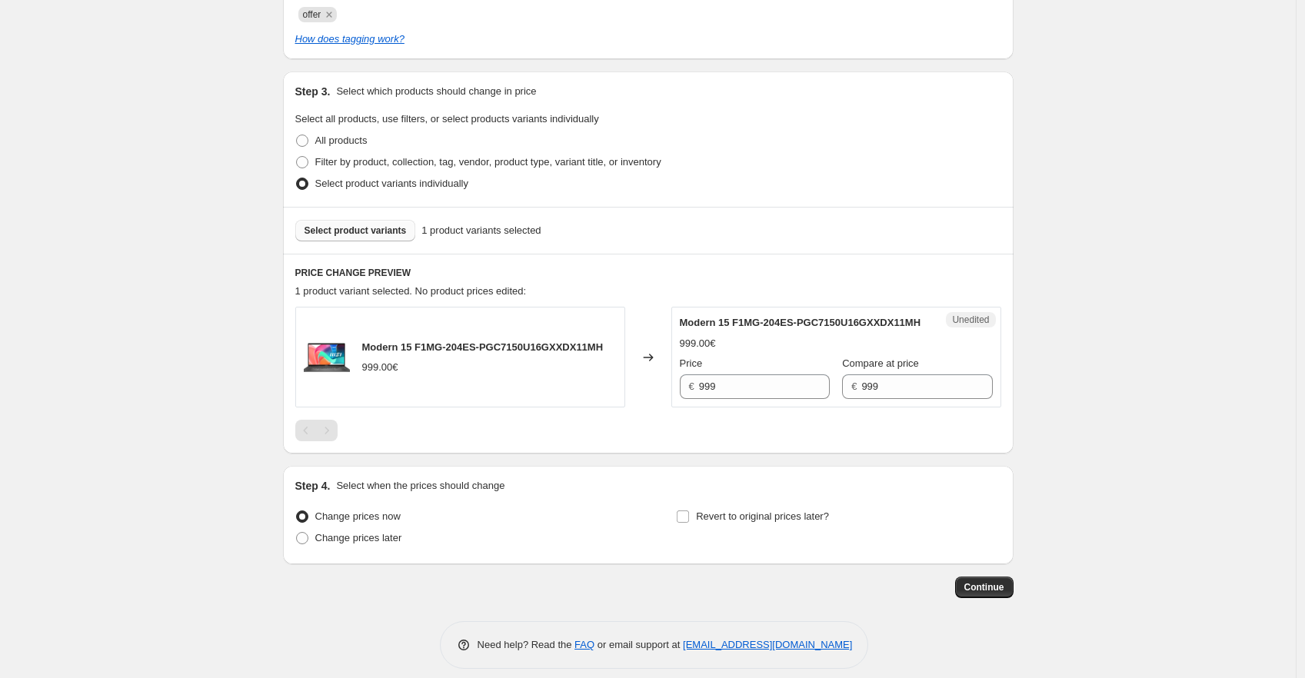
scroll to position [371, 0]
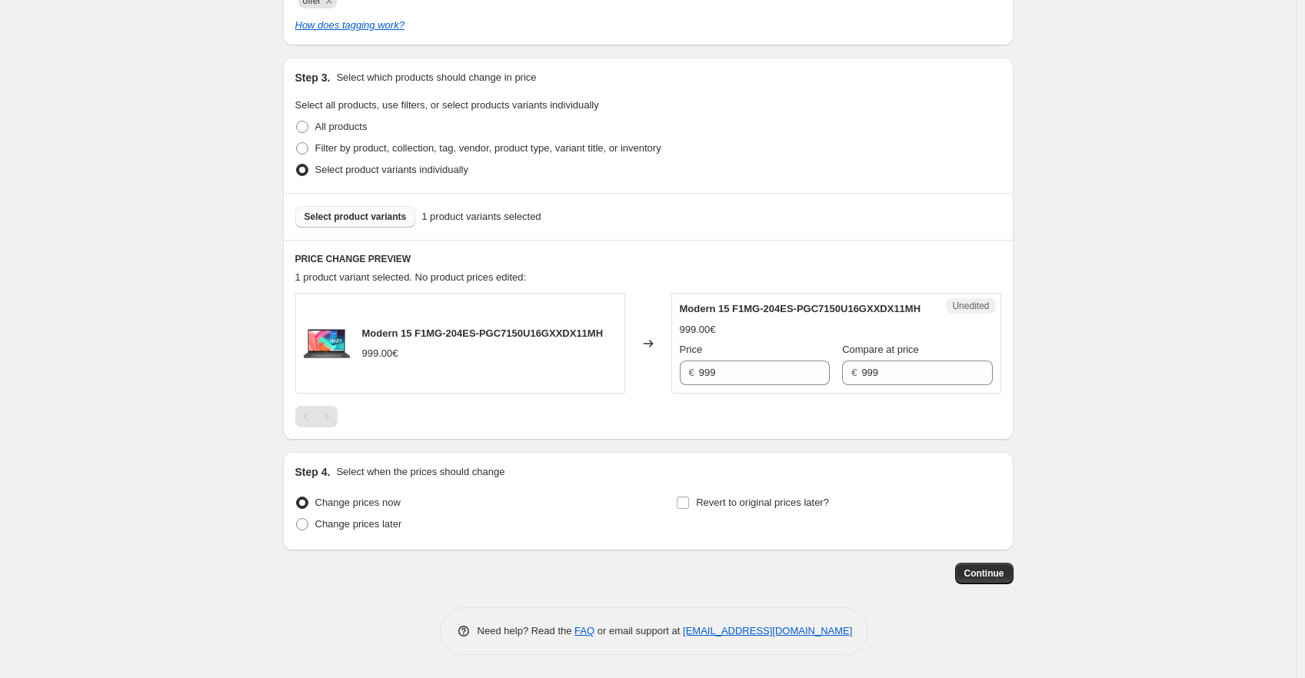
click at [1098, 159] on div "Create new price change job. This page is ready Create new price change job Dra…" at bounding box center [647, 160] width 1295 height 1035
click at [377, 529] on span "Change prices later" at bounding box center [358, 524] width 87 height 12
click at [297, 519] on input "Change prices later" at bounding box center [296, 518] width 1 height 1
radio input "true"
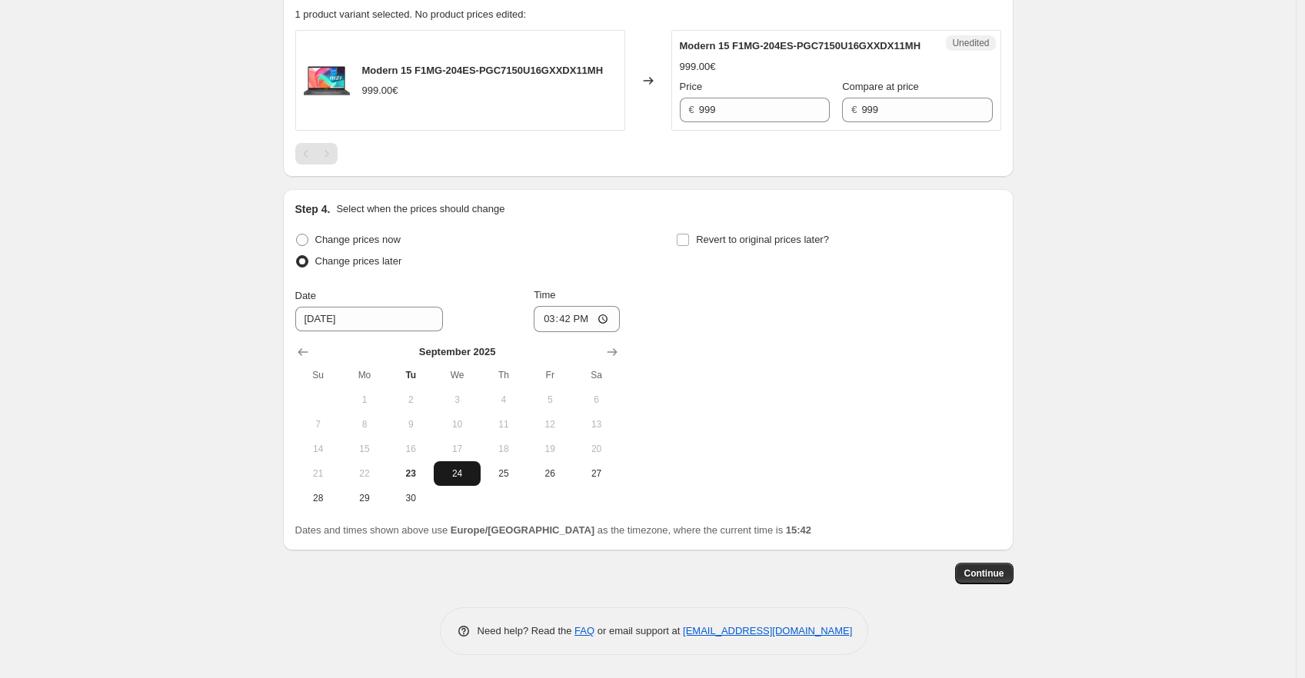
scroll to position [627, 0]
click at [510, 477] on span "25" at bounding box center [504, 473] width 34 height 12
type input "9/25/2025"
click at [577, 321] on input "15:42" at bounding box center [576, 319] width 86 height 26
type input "00:00"
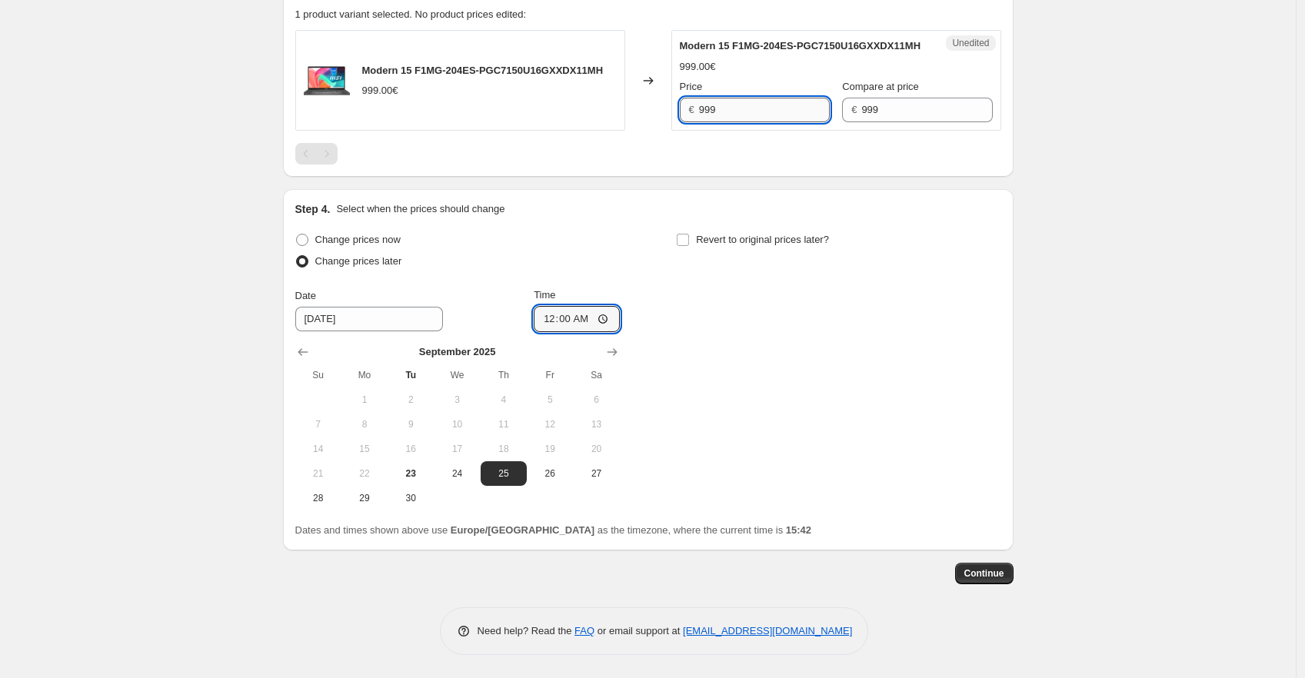
click at [722, 118] on input "999" at bounding box center [764, 110] width 131 height 25
click at [1067, 216] on div "Create new price change job. This page is ready Create new price change job Dra…" at bounding box center [647, 29] width 1295 height 1298
click at [741, 245] on span "Revert to original prices later?" at bounding box center [762, 240] width 133 height 12
click at [689, 246] on input "Revert to original prices later?" at bounding box center [682, 240] width 12 height 12
checkbox input "true"
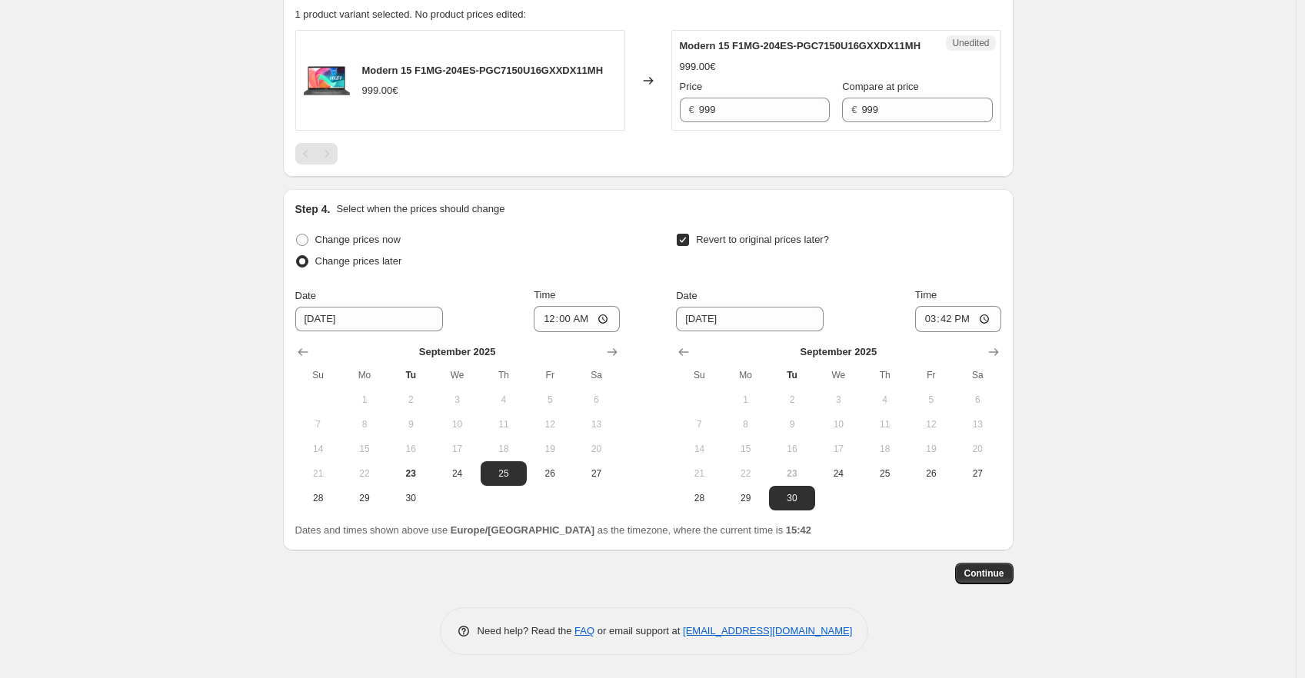
click at [1084, 282] on div "Create new price change job. This page is ready Create new price change job Dra…" at bounding box center [647, 29] width 1295 height 1298
click at [994, 360] on icon "Show next month, October 2025" at bounding box center [992, 351] width 15 height 15
click at [706, 437] on button "5" at bounding box center [699, 424] width 46 height 25
type input "10/5/2025"
click at [946, 332] on input "15:42" at bounding box center [958, 319] width 86 height 26
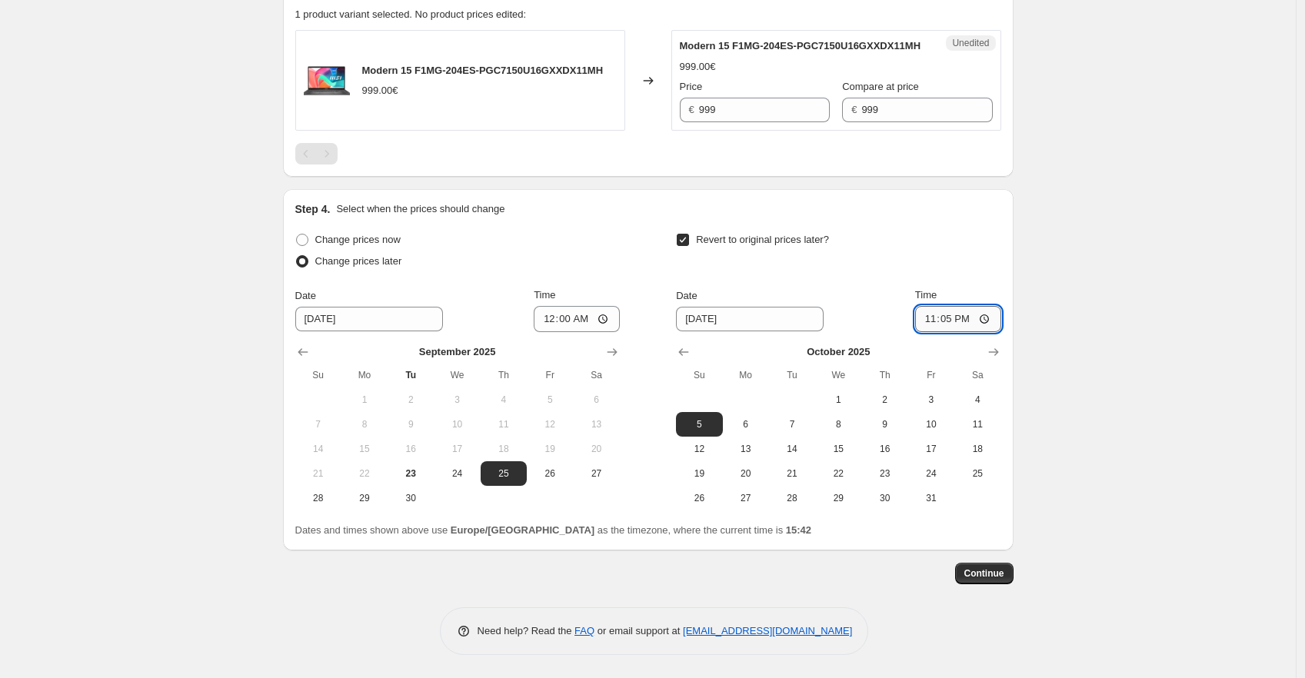
type input "23:59"
click at [999, 579] on span "Continue" at bounding box center [984, 573] width 40 height 12
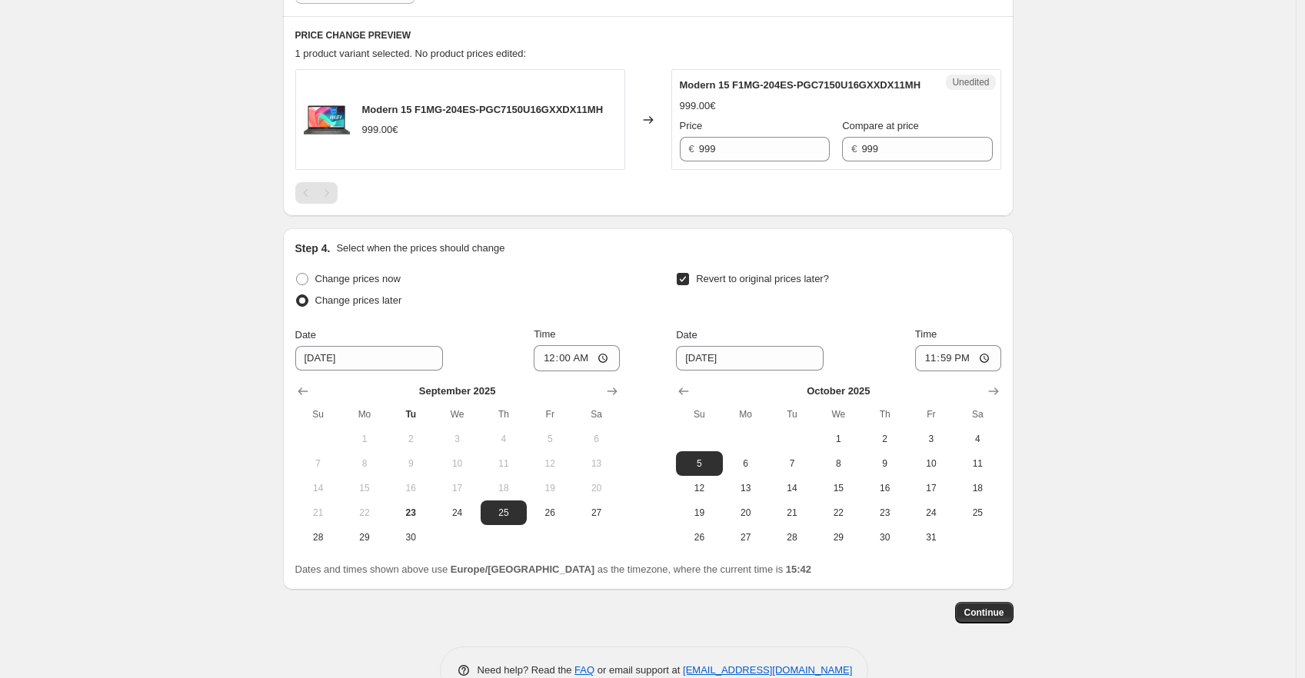
scroll to position [683, 0]
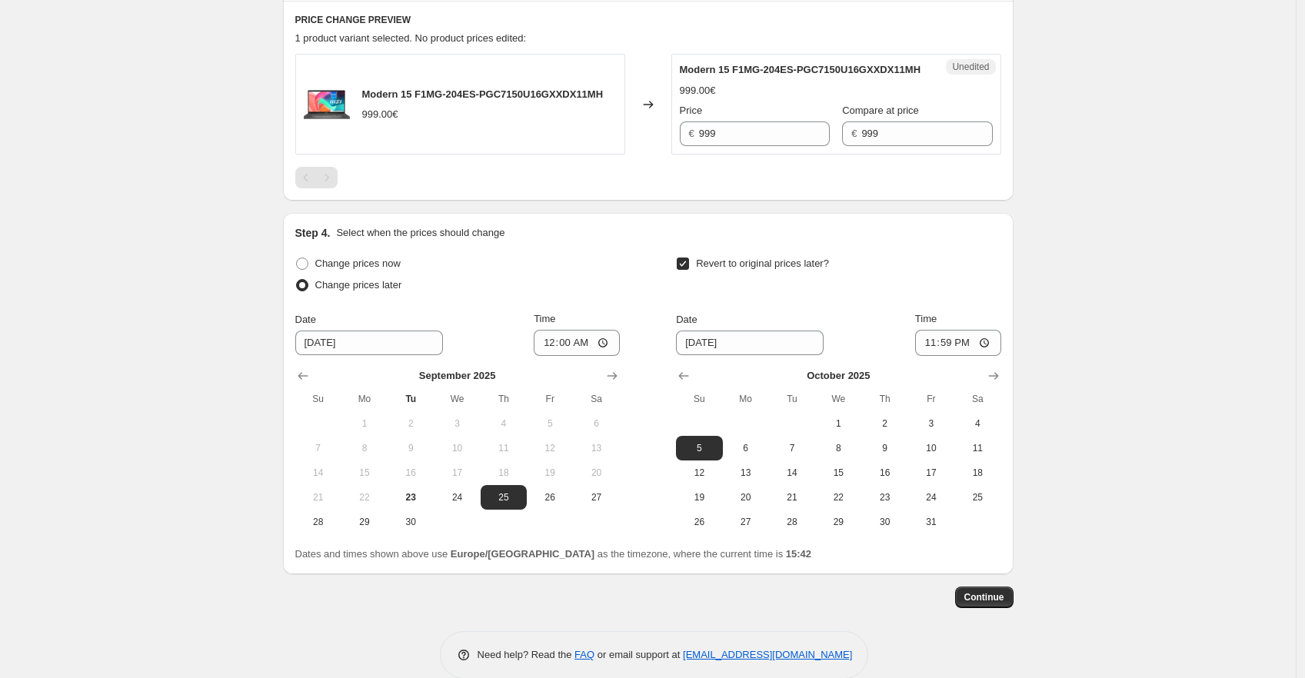
drag, startPoint x: 1185, startPoint y: 294, endPoint x: 1132, endPoint y: 301, distance: 53.4
click at [1185, 295] on div "Create new price change job. This page is ready Create new price change job Dra…" at bounding box center [647, 9] width 1295 height 1384
click at [716, 146] on input "999" at bounding box center [764, 133] width 131 height 25
click at [717, 146] on input "999" at bounding box center [764, 133] width 131 height 25
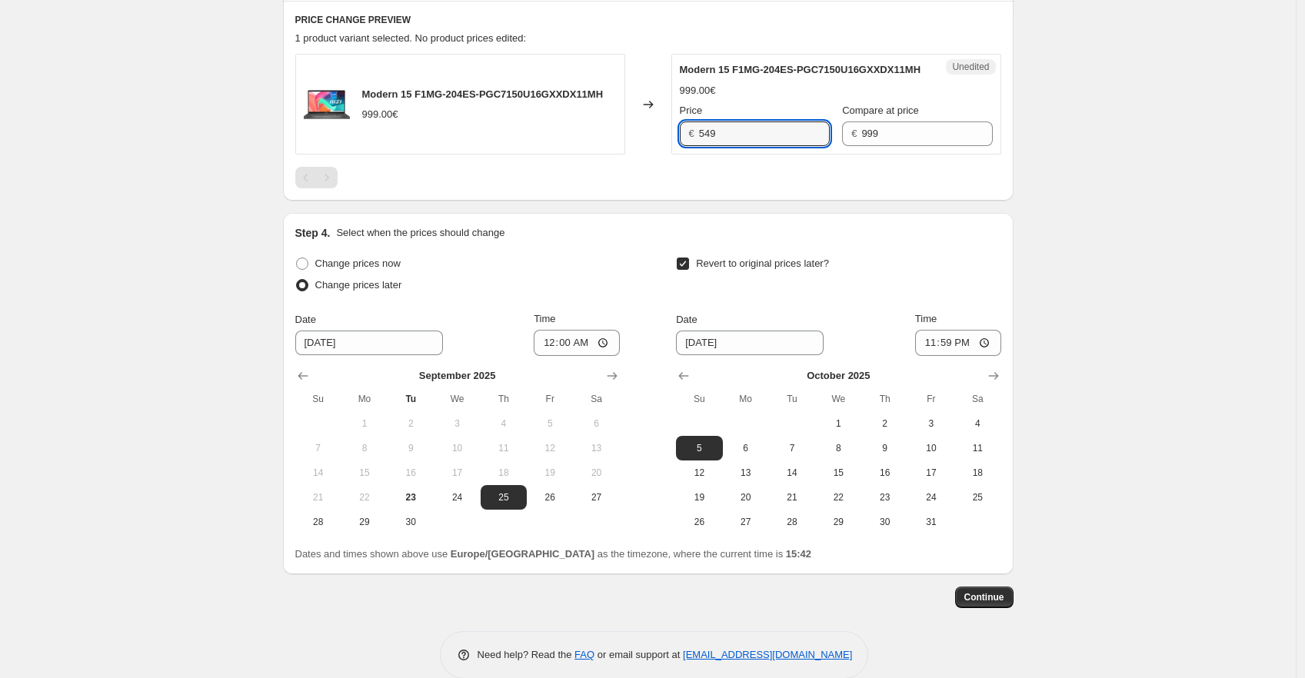
type input "549"
click at [1208, 310] on div "Create new price change job. This page is ready Create new price change job Dra…" at bounding box center [647, 9] width 1295 height 1384
click at [990, 603] on span "Continue" at bounding box center [984, 597] width 40 height 12
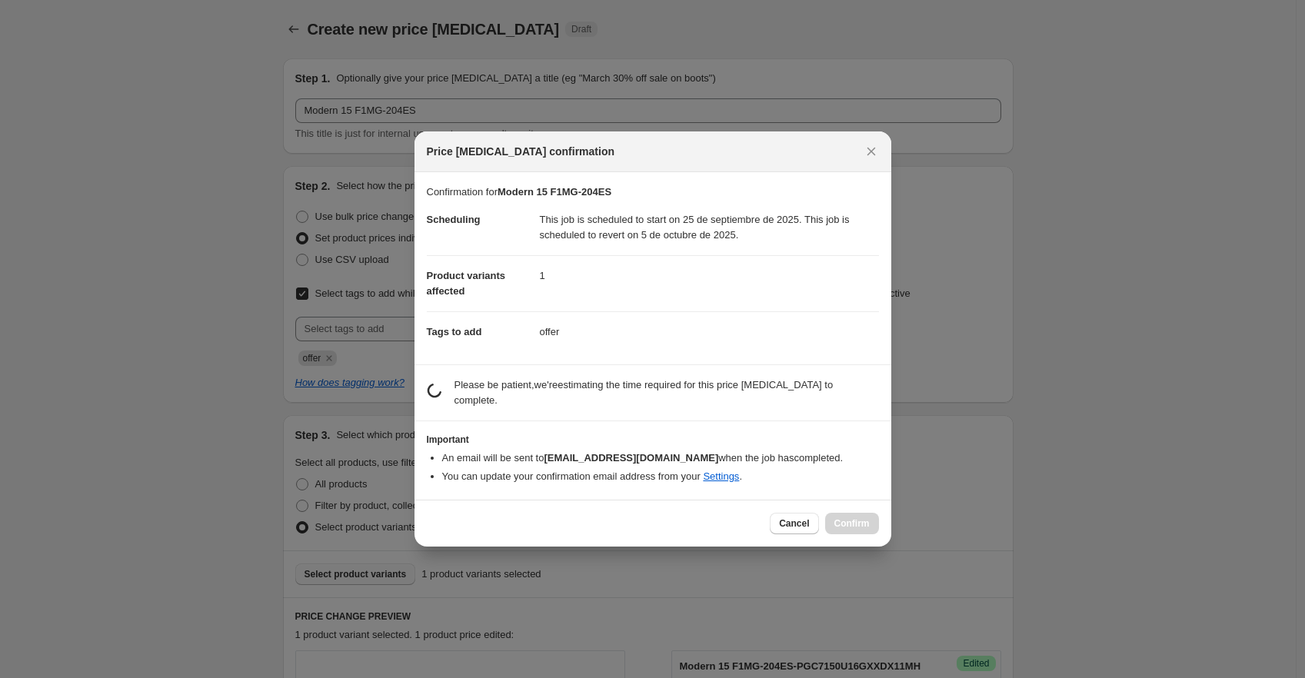
scroll to position [597, 0]
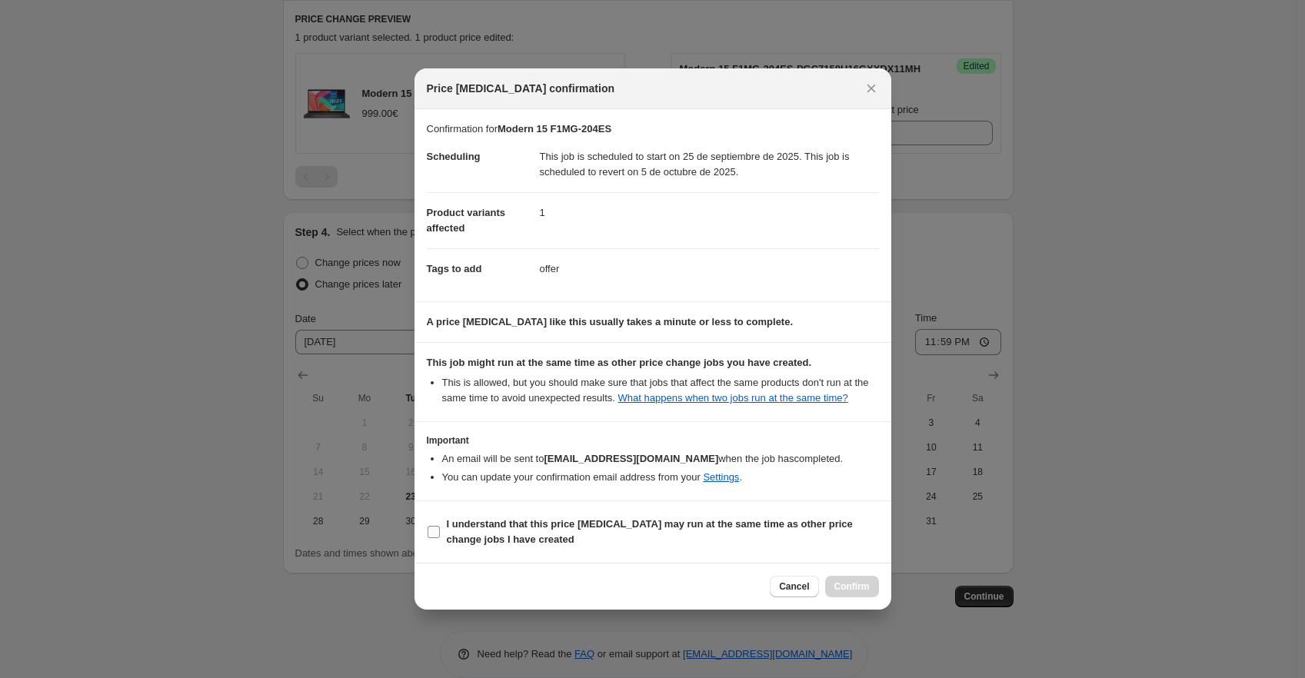
click at [463, 532] on b "I understand that this price change job may run at the same time as other price…" at bounding box center [650, 531] width 406 height 27
click at [440, 532] on input "I understand that this price change job may run at the same time as other price…" at bounding box center [433, 532] width 12 height 12
checkbox input "true"
click at [859, 586] on span "Confirm" at bounding box center [851, 586] width 35 height 12
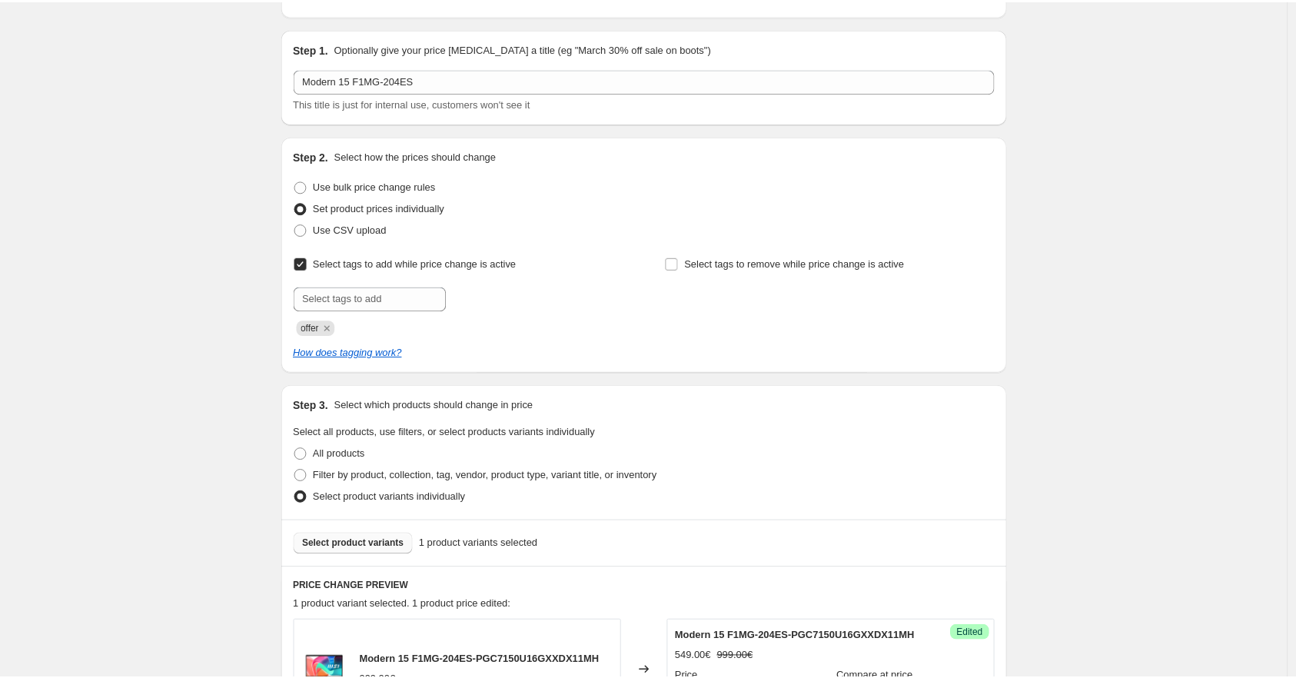
scroll to position [256, 0]
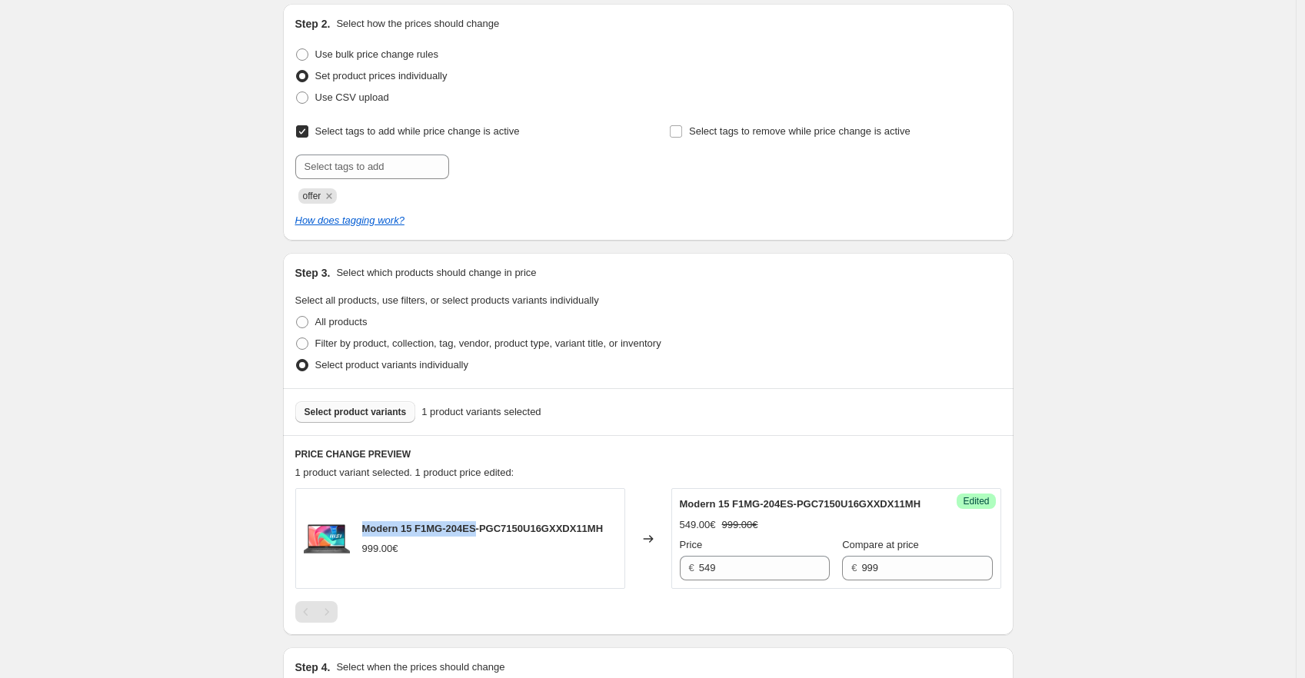
drag, startPoint x: 368, startPoint y: 533, endPoint x: 480, endPoint y: 537, distance: 112.3
click at [480, 534] on span "Modern 15 F1MG-204ES-PGC7150U16GXXDX11MH" at bounding box center [482, 529] width 241 height 12
copy span "Modern 15 F1MG-204ES"
click at [432, 534] on span "Modern 15 F1MG-204ES-PGC7150U16GXXDX11MH" at bounding box center [482, 529] width 241 height 12
click at [434, 534] on span "Modern 15 F1MG-204ES-PGC7150U16GXXDX11MH" at bounding box center [482, 529] width 241 height 12
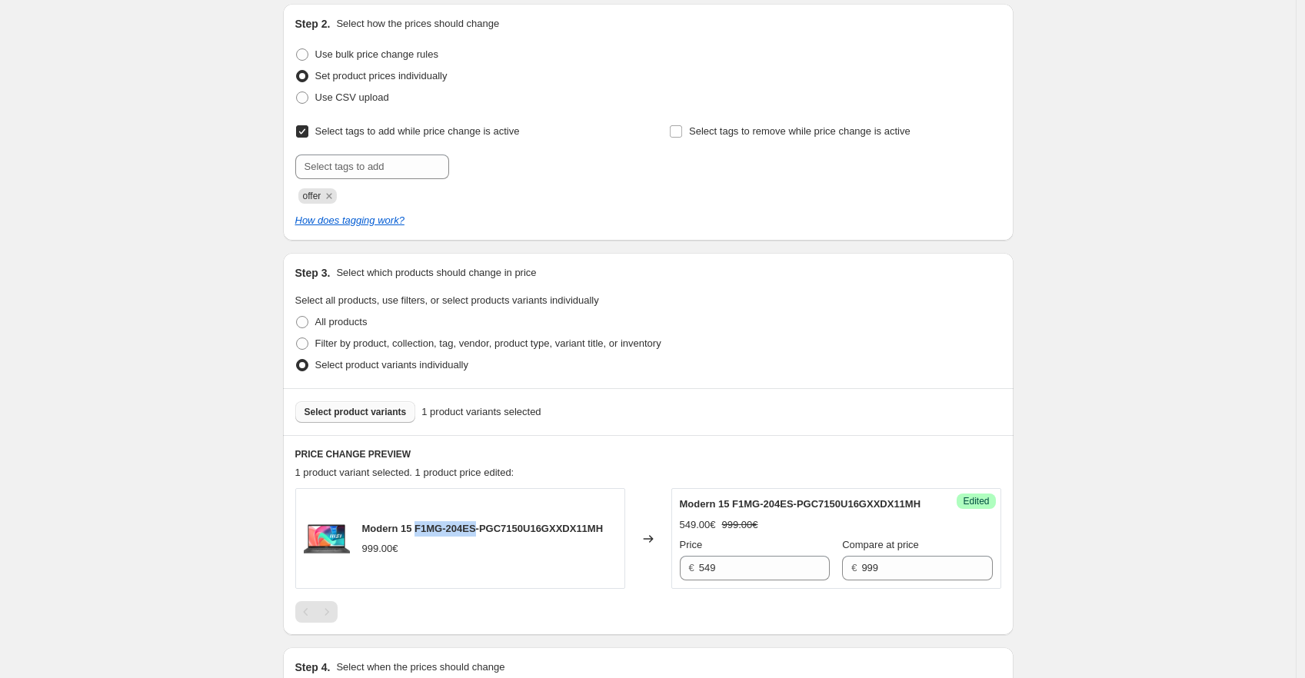
drag, startPoint x: 419, startPoint y: 537, endPoint x: 478, endPoint y: 535, distance: 59.2
click at [478, 534] on span "Modern 15 F1MG-204ES-PGC7150U16GXXDX11MH" at bounding box center [482, 529] width 241 height 12
copy span "F1MG-204ES"
